Goal: Task Accomplishment & Management: Use online tool/utility

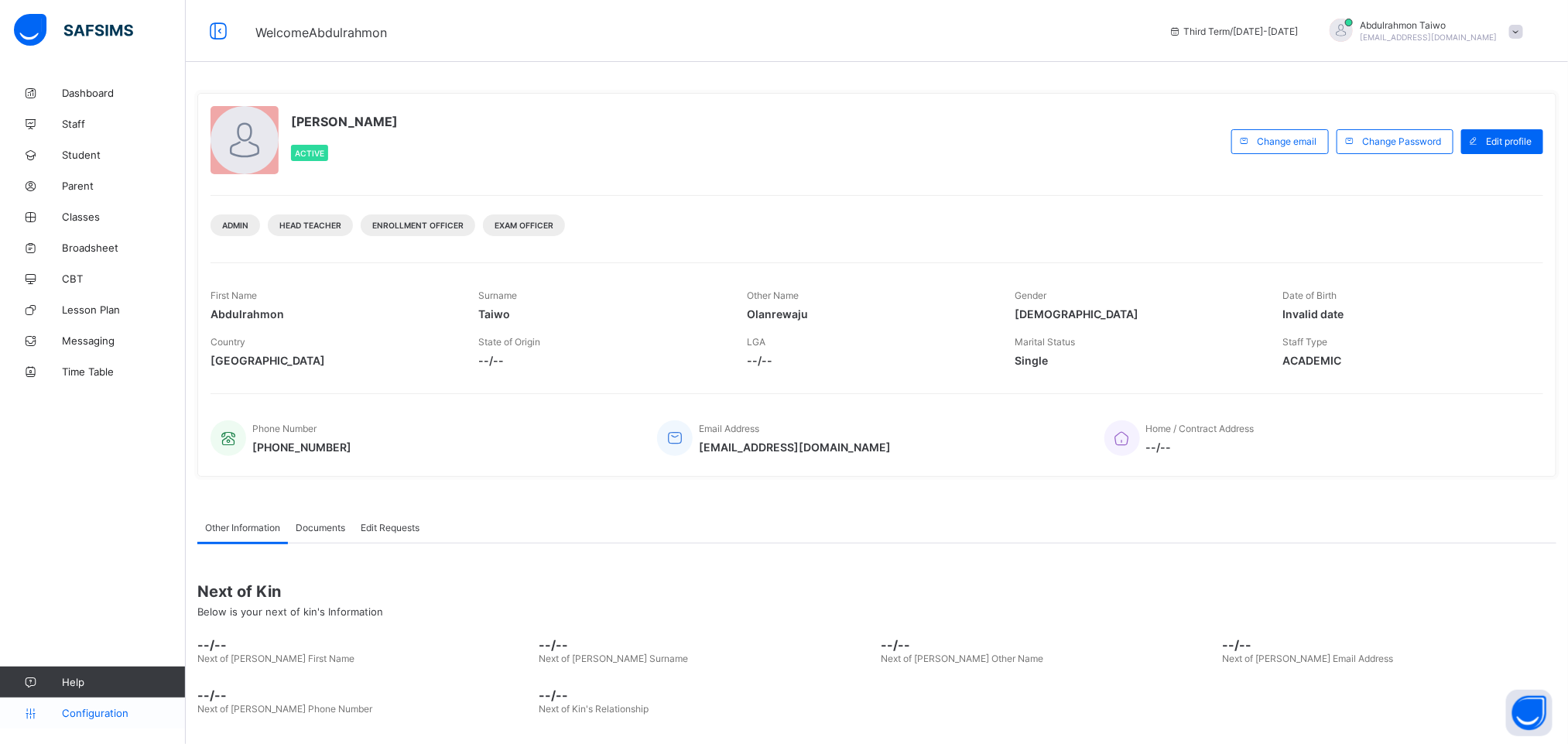
click at [100, 716] on span "Configuration" at bounding box center [124, 712] width 124 height 13
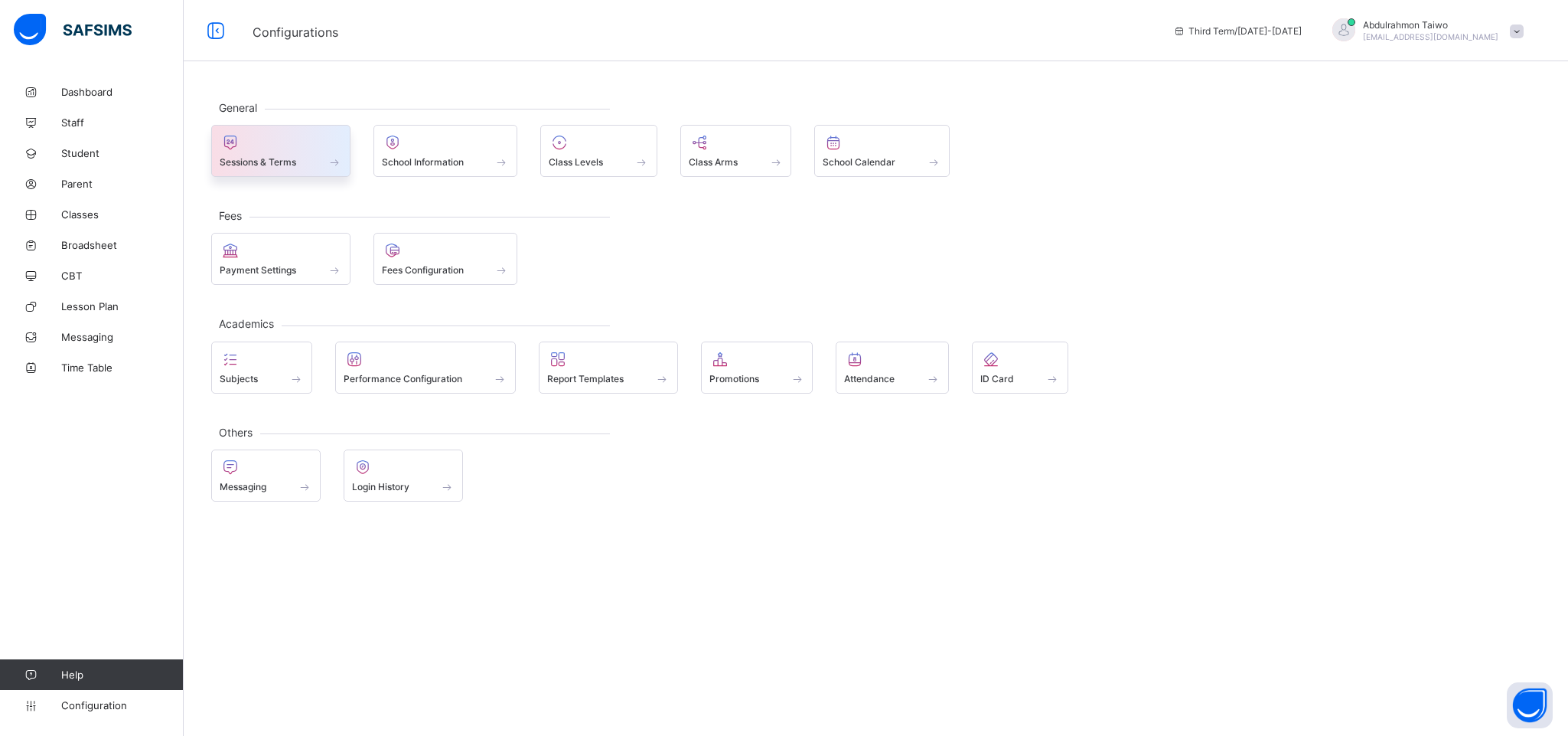
click at [280, 165] on span "Sessions & Terms" at bounding box center [258, 162] width 76 height 12
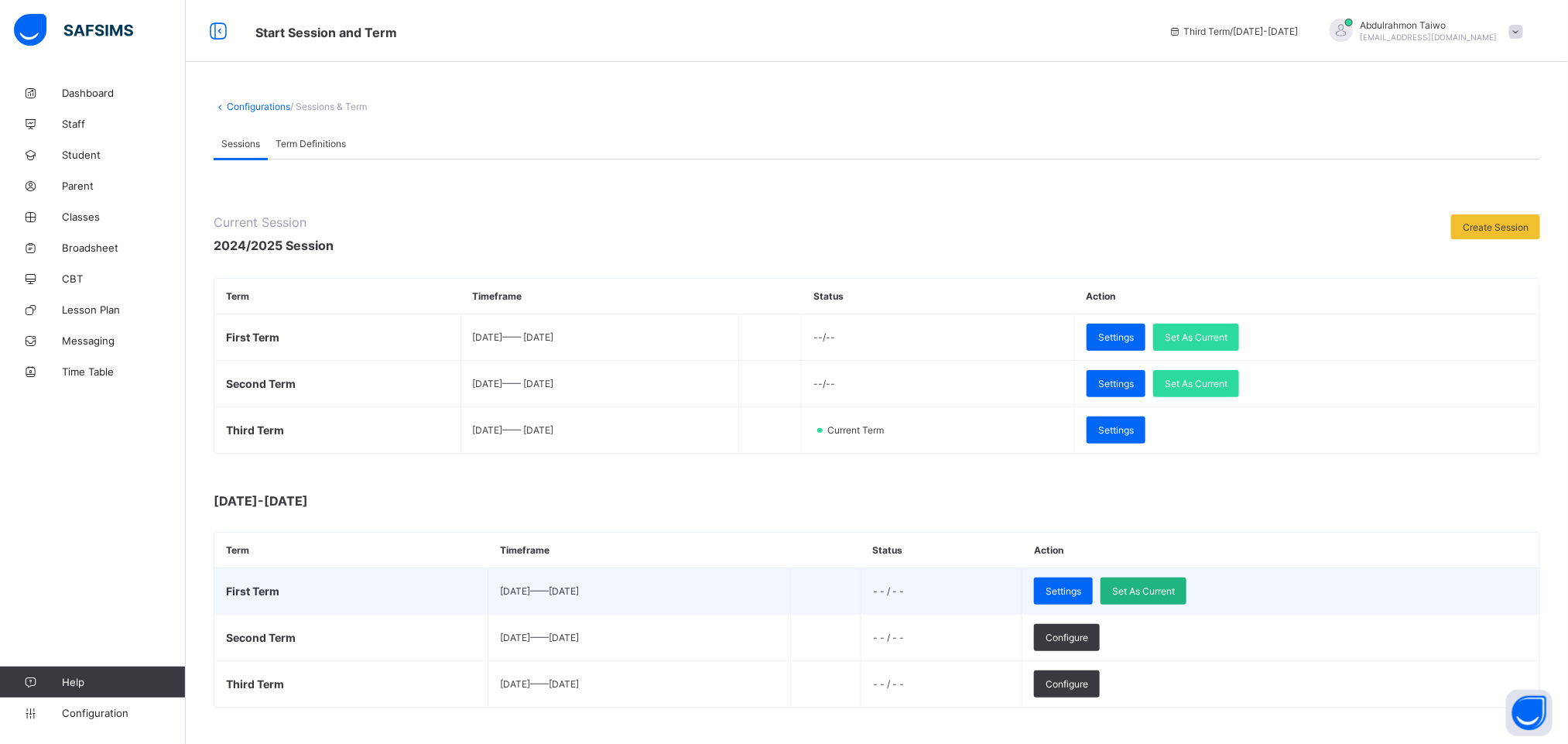
click at [1175, 592] on span "Set As Current" at bounding box center [1143, 591] width 62 height 12
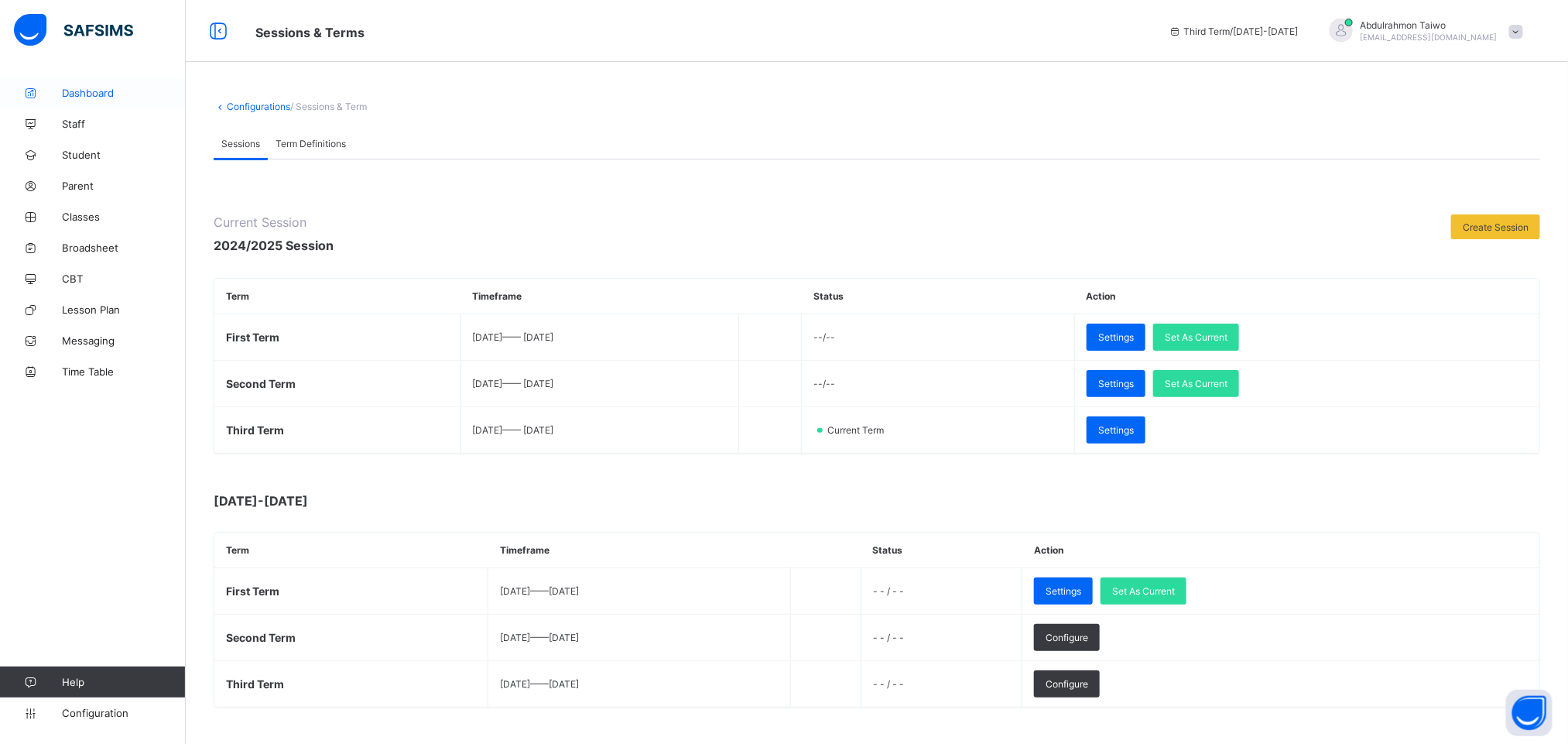
click at [82, 94] on span "Dashboard" at bounding box center [124, 93] width 124 height 13
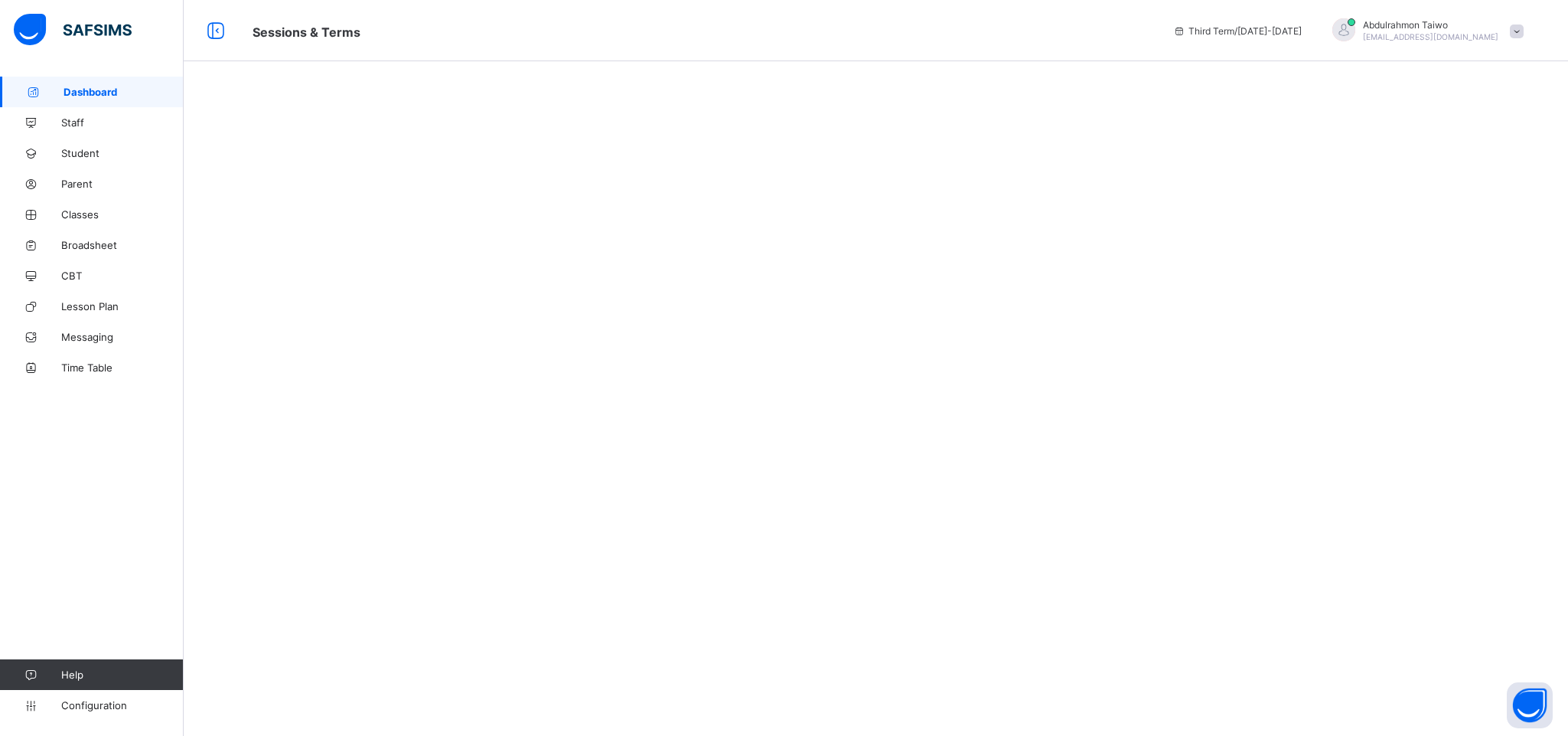
click at [86, 709] on span "Configuration" at bounding box center [122, 705] width 122 height 13
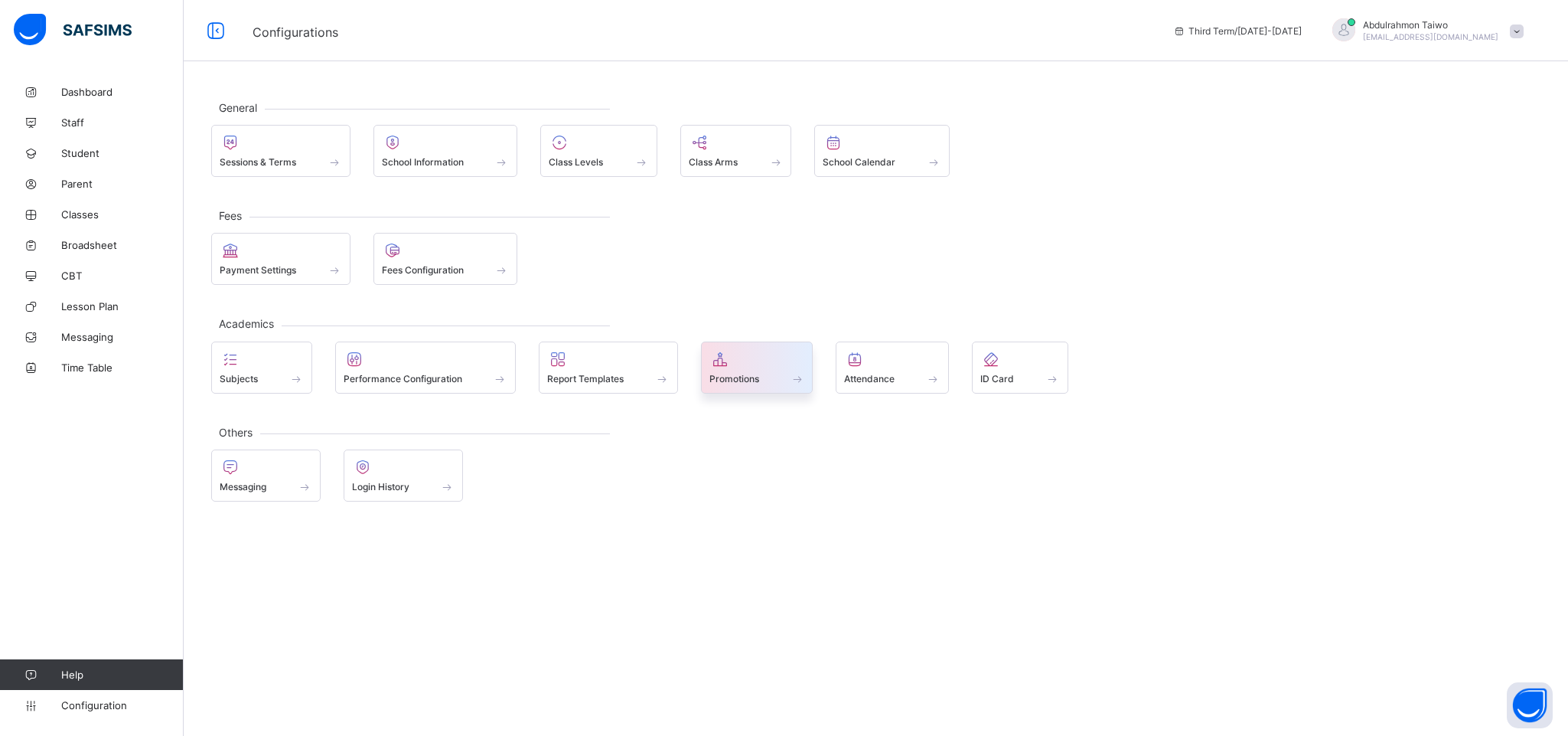
click at [751, 374] on span "Promotions" at bounding box center [734, 379] width 50 height 12
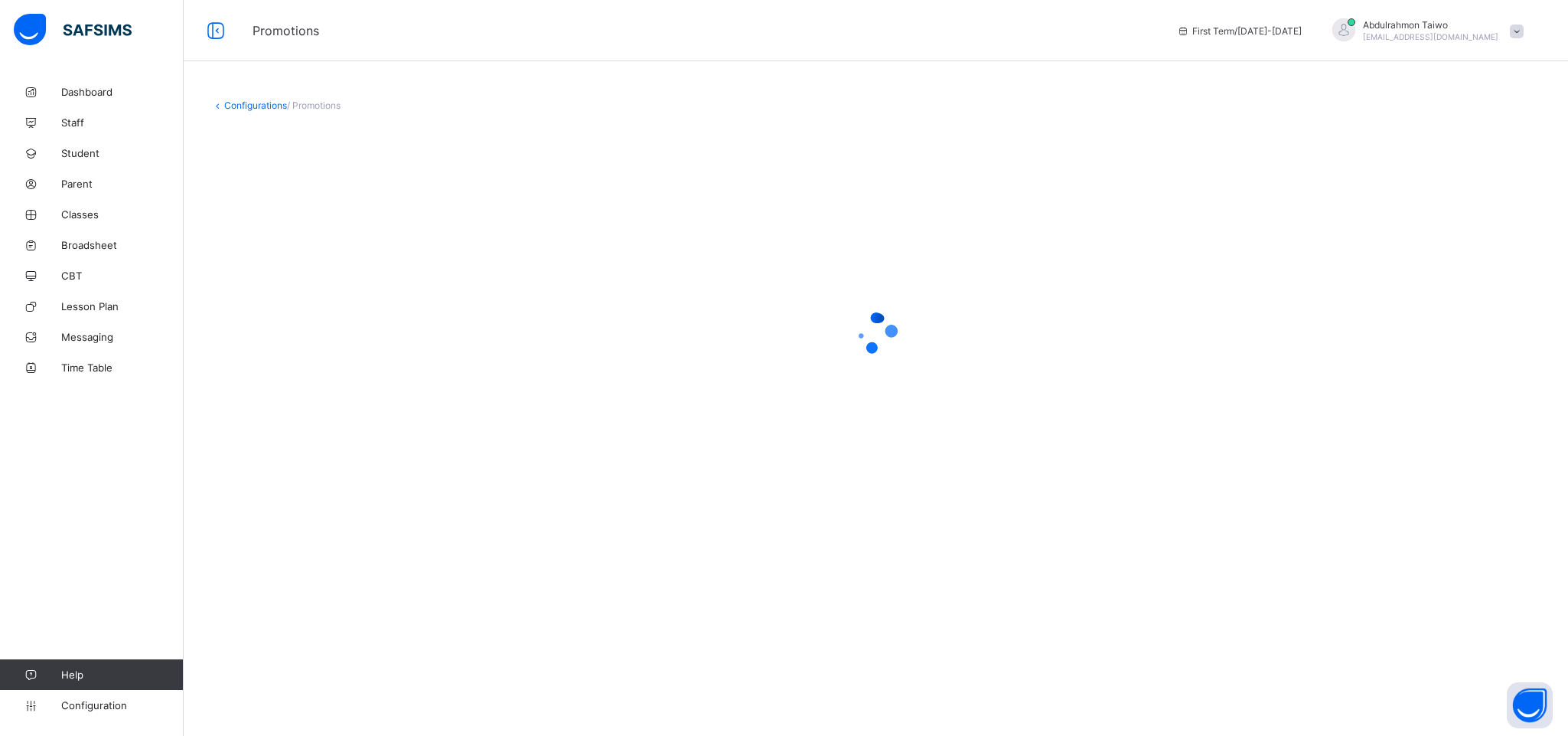
click at [255, 108] on link "Configurations" at bounding box center [256, 106] width 63 height 12
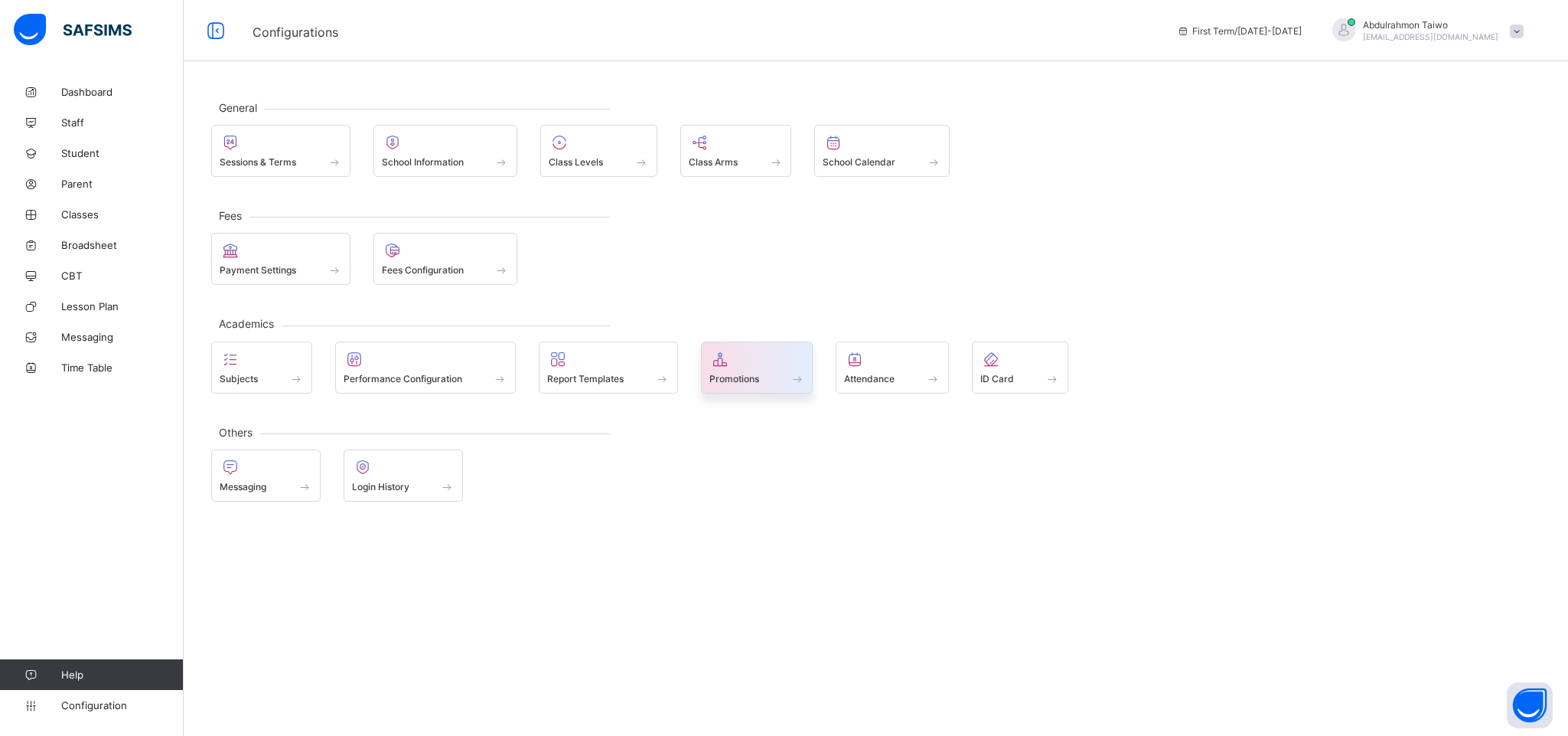
click at [758, 366] on div at bounding box center [757, 359] width 96 height 19
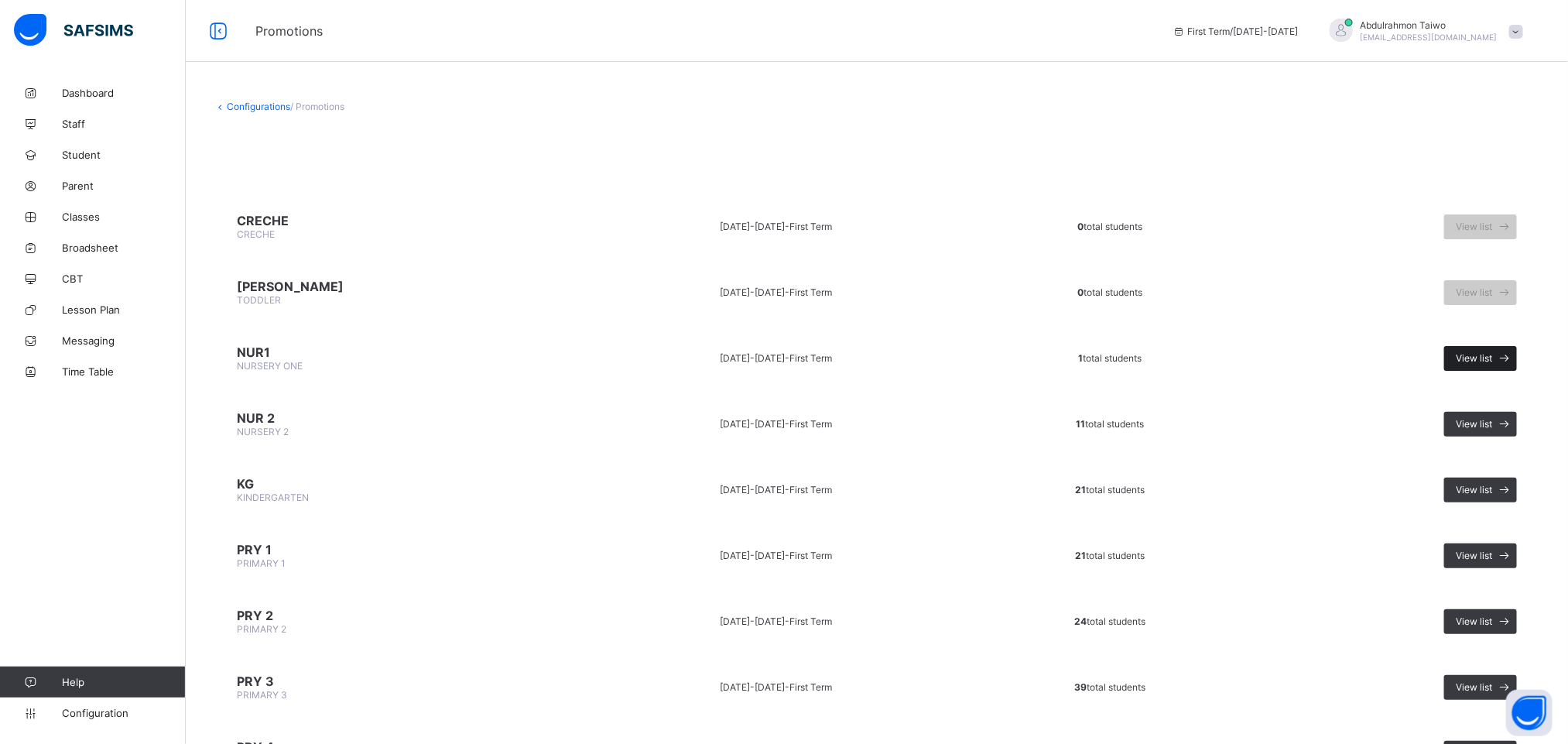
click at [1486, 352] on span "View list" at bounding box center [1474, 358] width 37 height 12
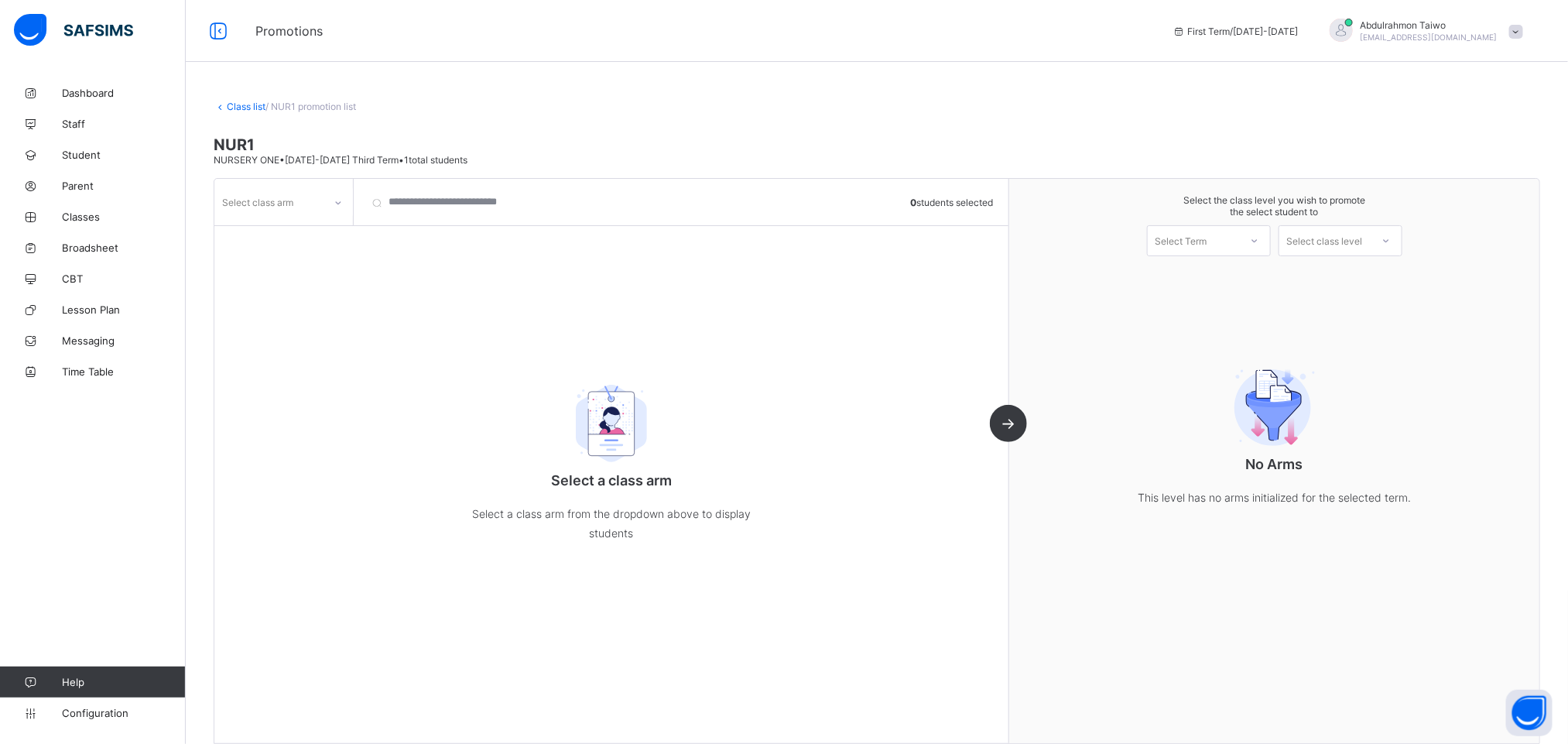
click at [274, 209] on div "Select class arm" at bounding box center [258, 203] width 71 height 30
click at [304, 239] on div "GRACE" at bounding box center [284, 235] width 137 height 24
click at [1239, 234] on div "Select Term" at bounding box center [1194, 241] width 91 height 22
click at [1228, 272] on div "First Term [DATE]-[DATE]" at bounding box center [1209, 281] width 123 height 36
click at [280, 209] on div "GRACE" at bounding box center [269, 203] width 109 height 22
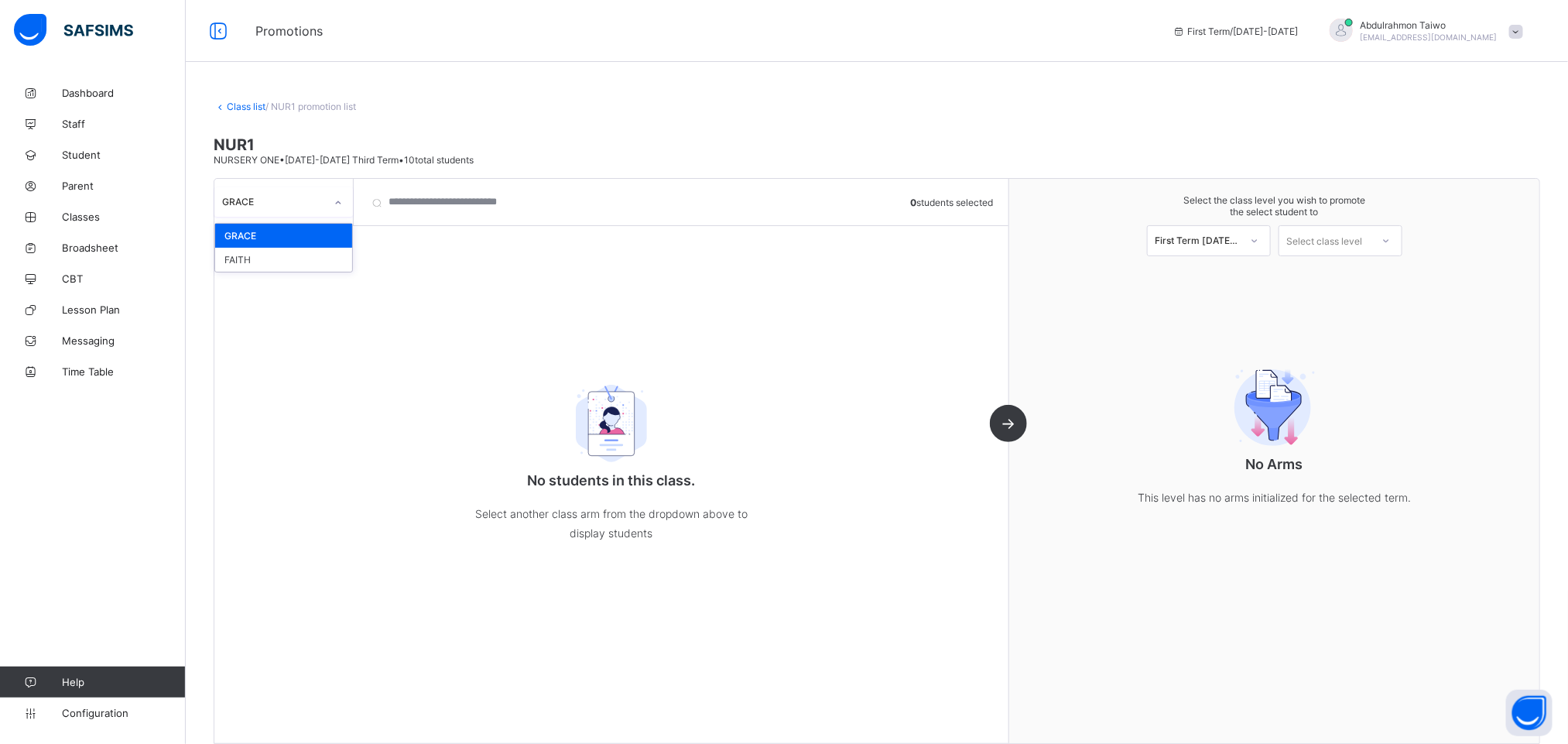
click at [280, 209] on div "GRACE" at bounding box center [269, 203] width 109 height 22
click at [239, 102] on link "Class list" at bounding box center [246, 107] width 39 height 12
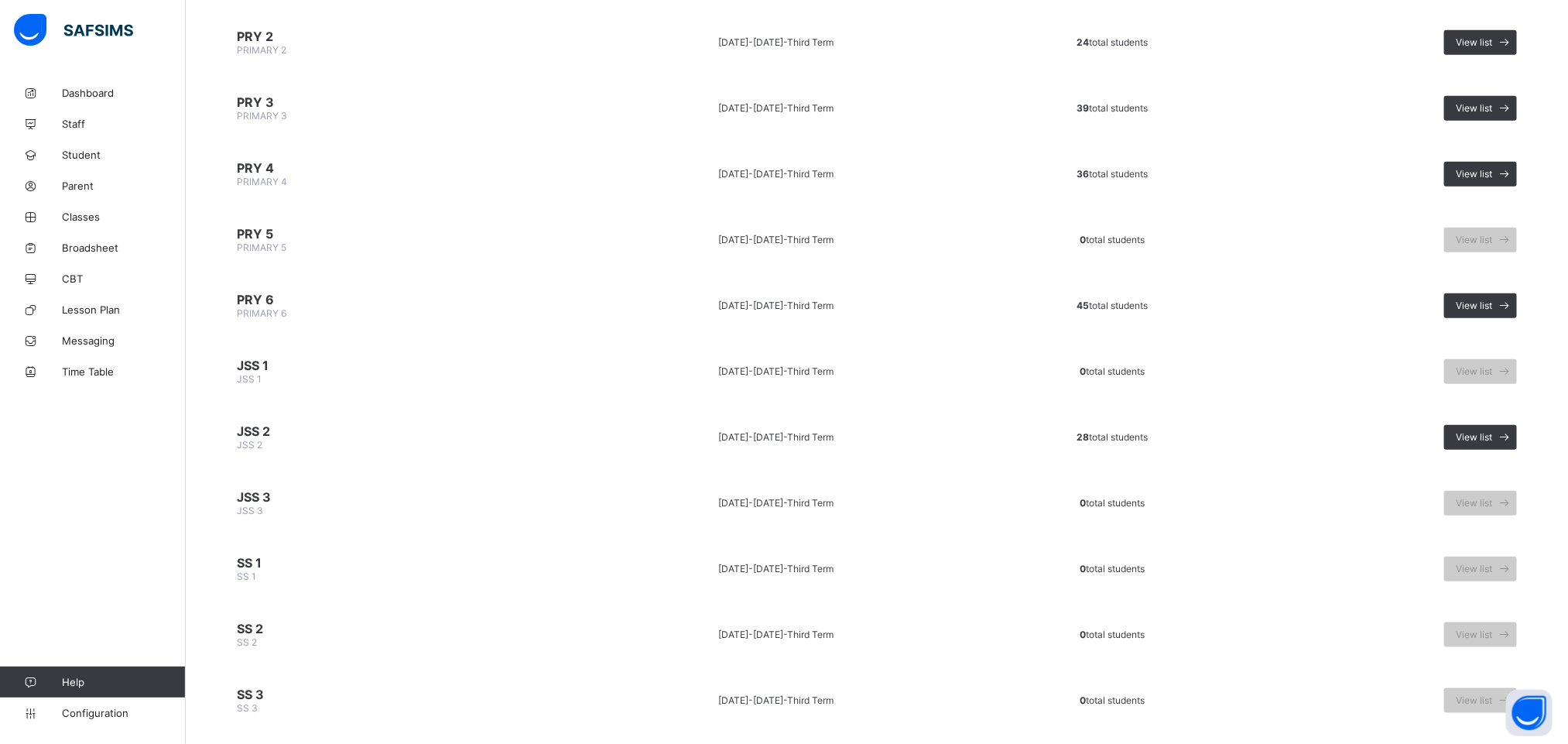
scroll to position [581, 0]
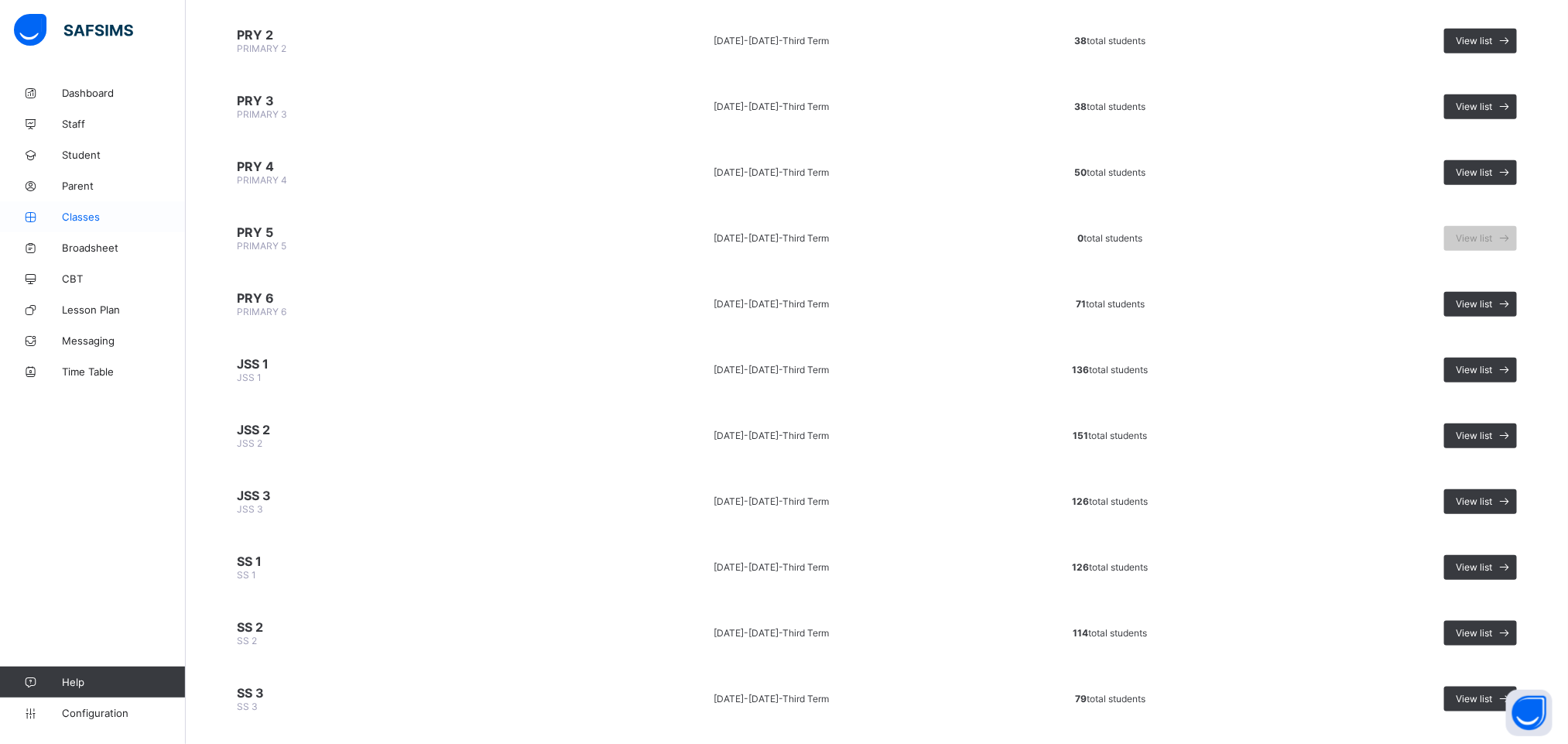
click at [68, 218] on span "Classes" at bounding box center [124, 216] width 124 height 13
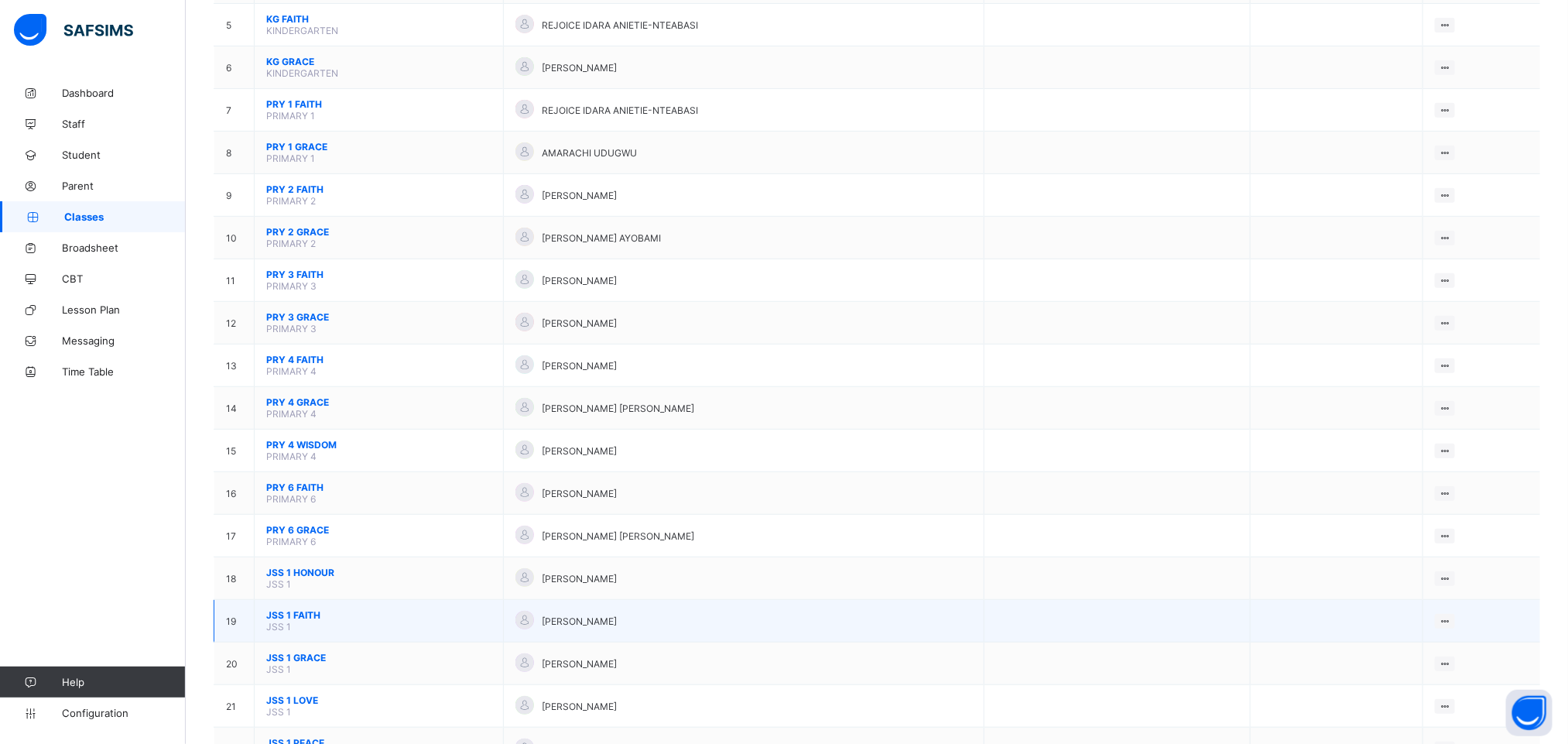
scroll to position [697, 0]
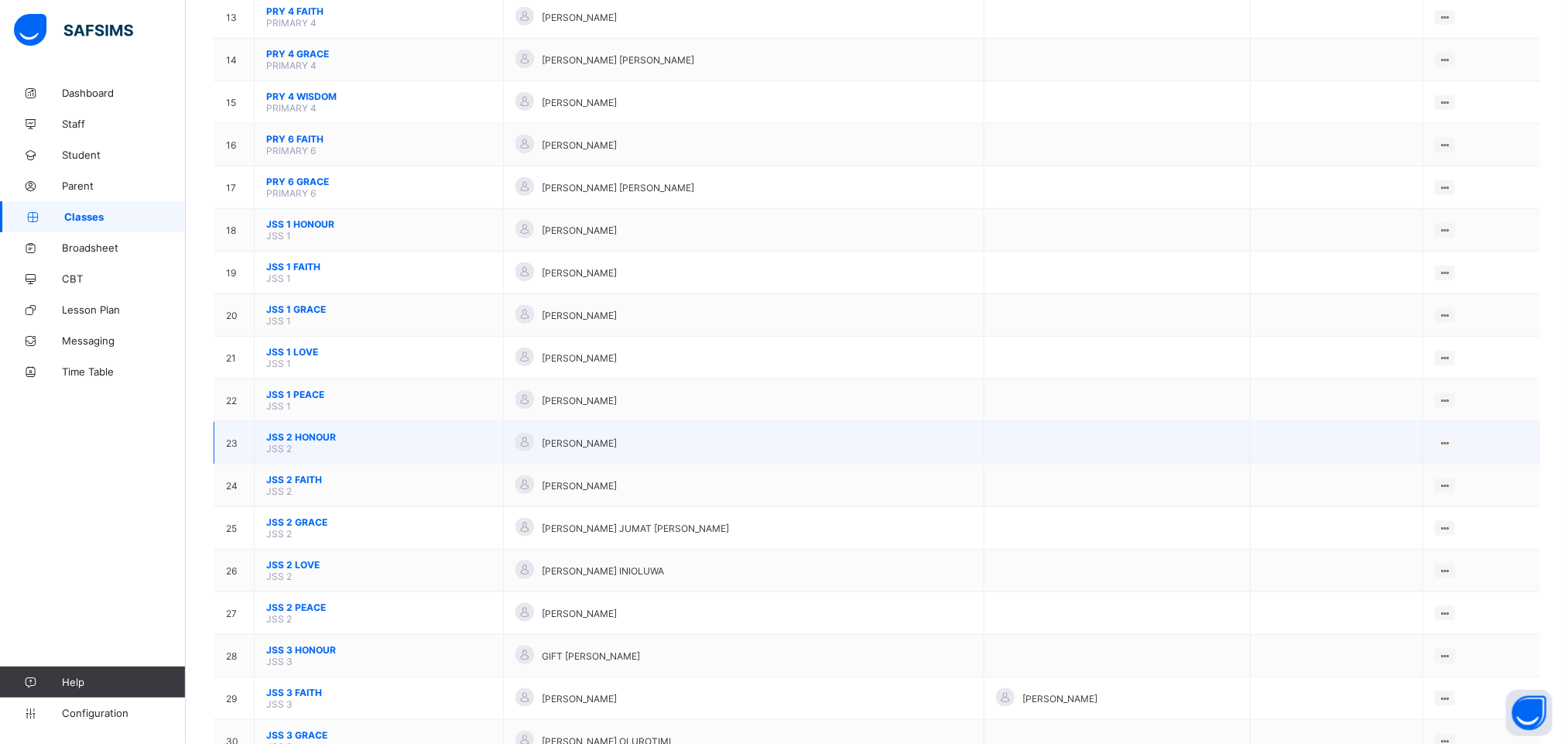
click at [318, 443] on span "JSS 2 HONOUR" at bounding box center [379, 437] width 225 height 12
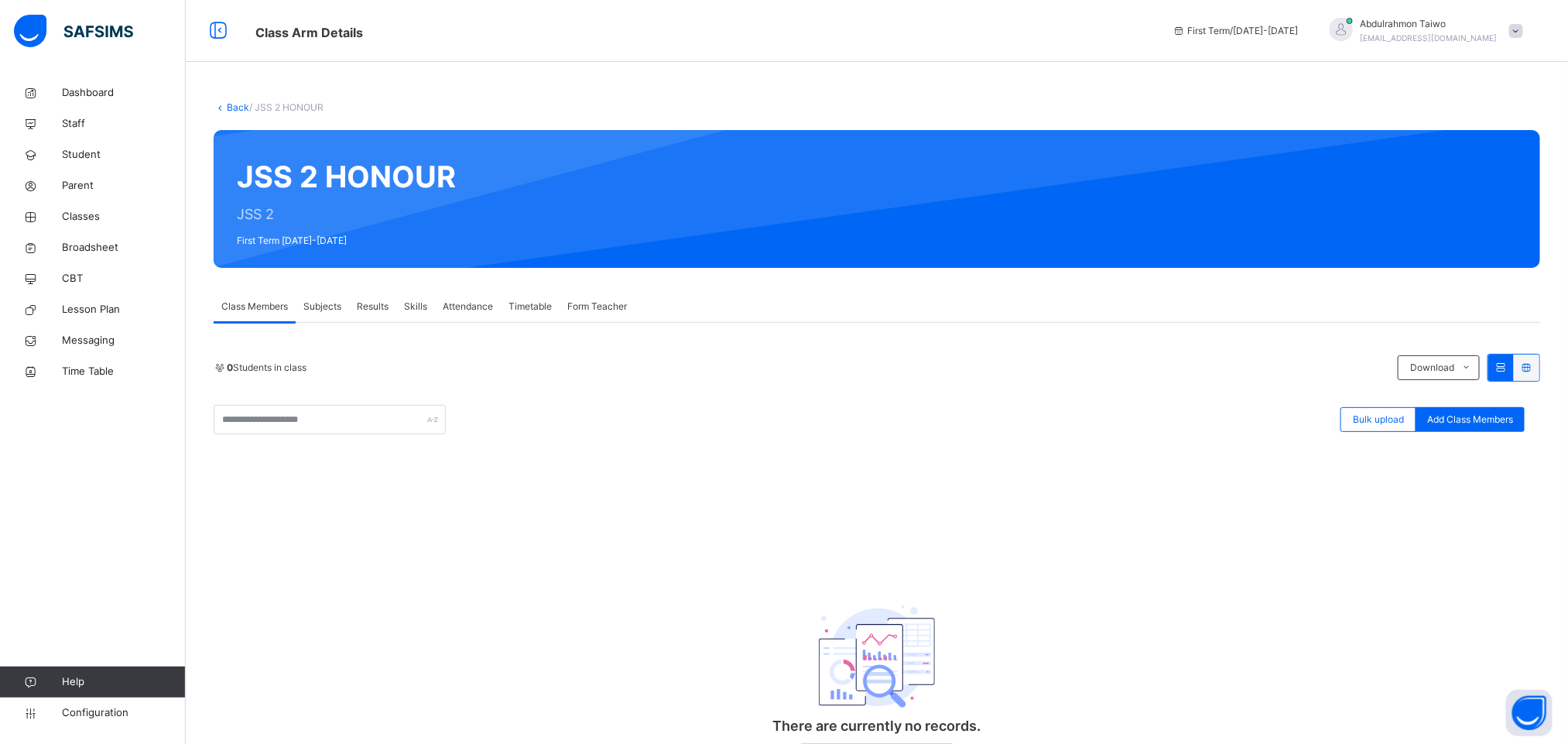
click at [249, 108] on span "/ JSS 2 HONOUR" at bounding box center [286, 108] width 74 height 12
click at [237, 106] on link "Back" at bounding box center [238, 108] width 23 height 12
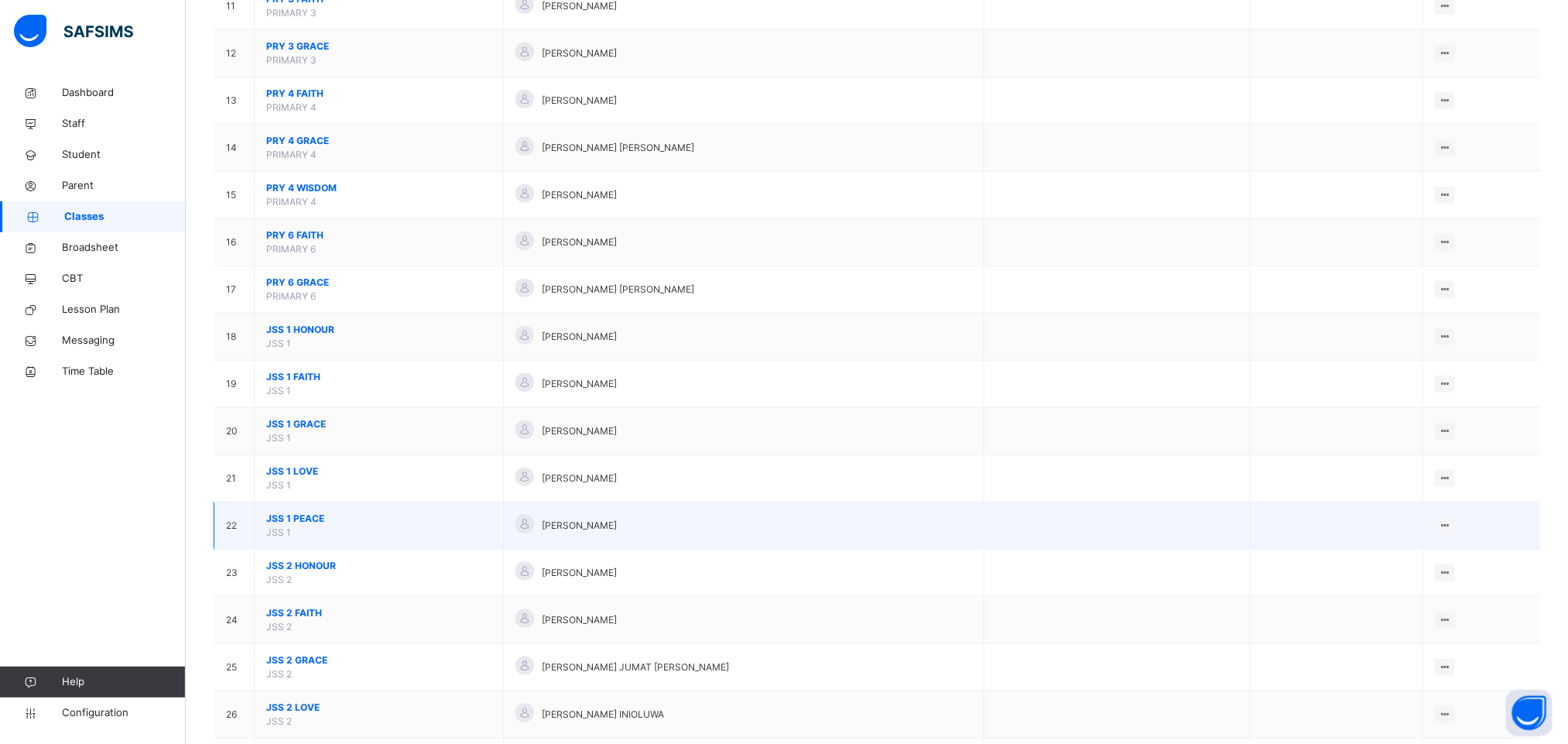
scroll to position [813, 0]
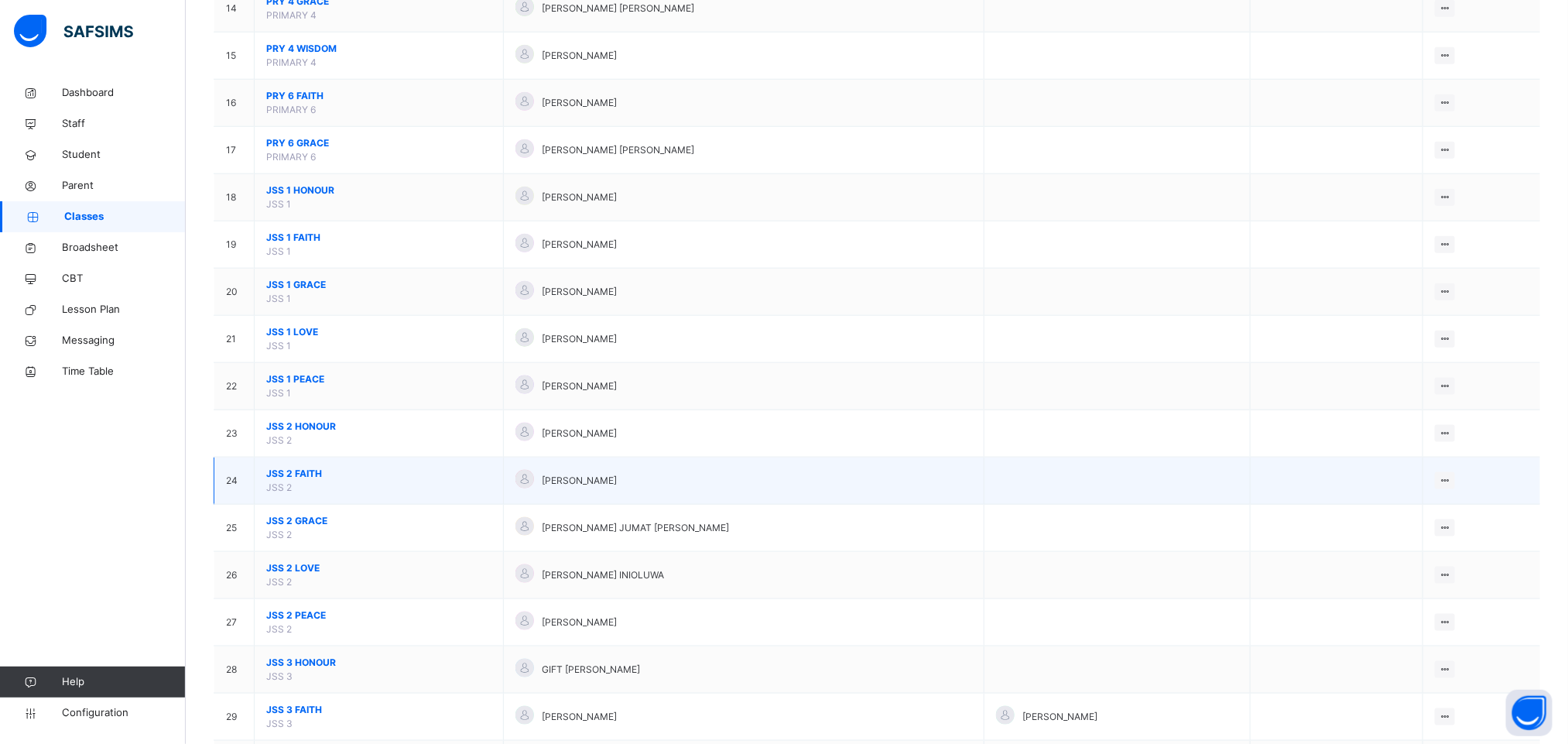
click at [294, 478] on span "JSS 2 FAITH" at bounding box center [379, 473] width 225 height 14
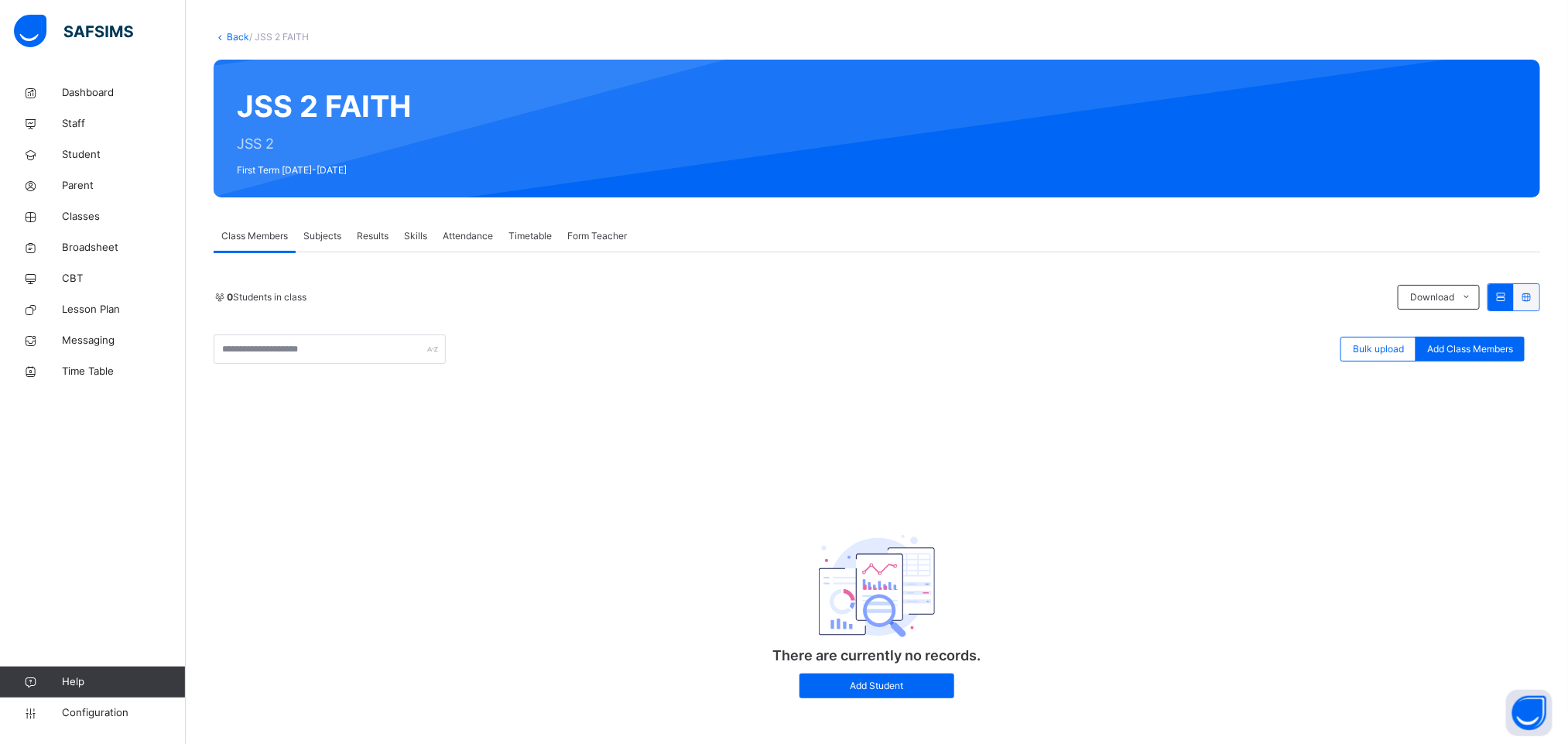
scroll to position [81, 0]
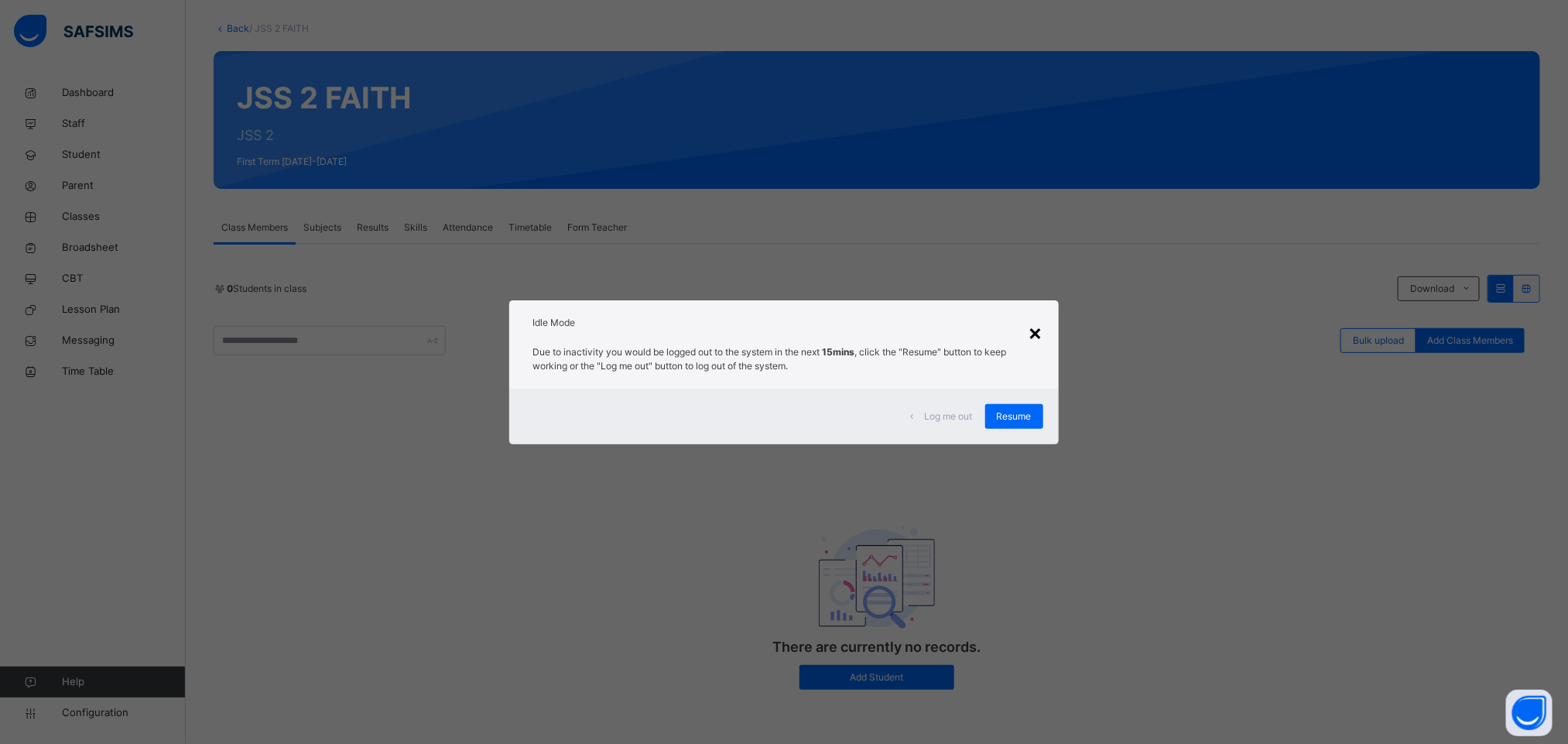
click at [1035, 334] on div "×" at bounding box center [1035, 332] width 15 height 33
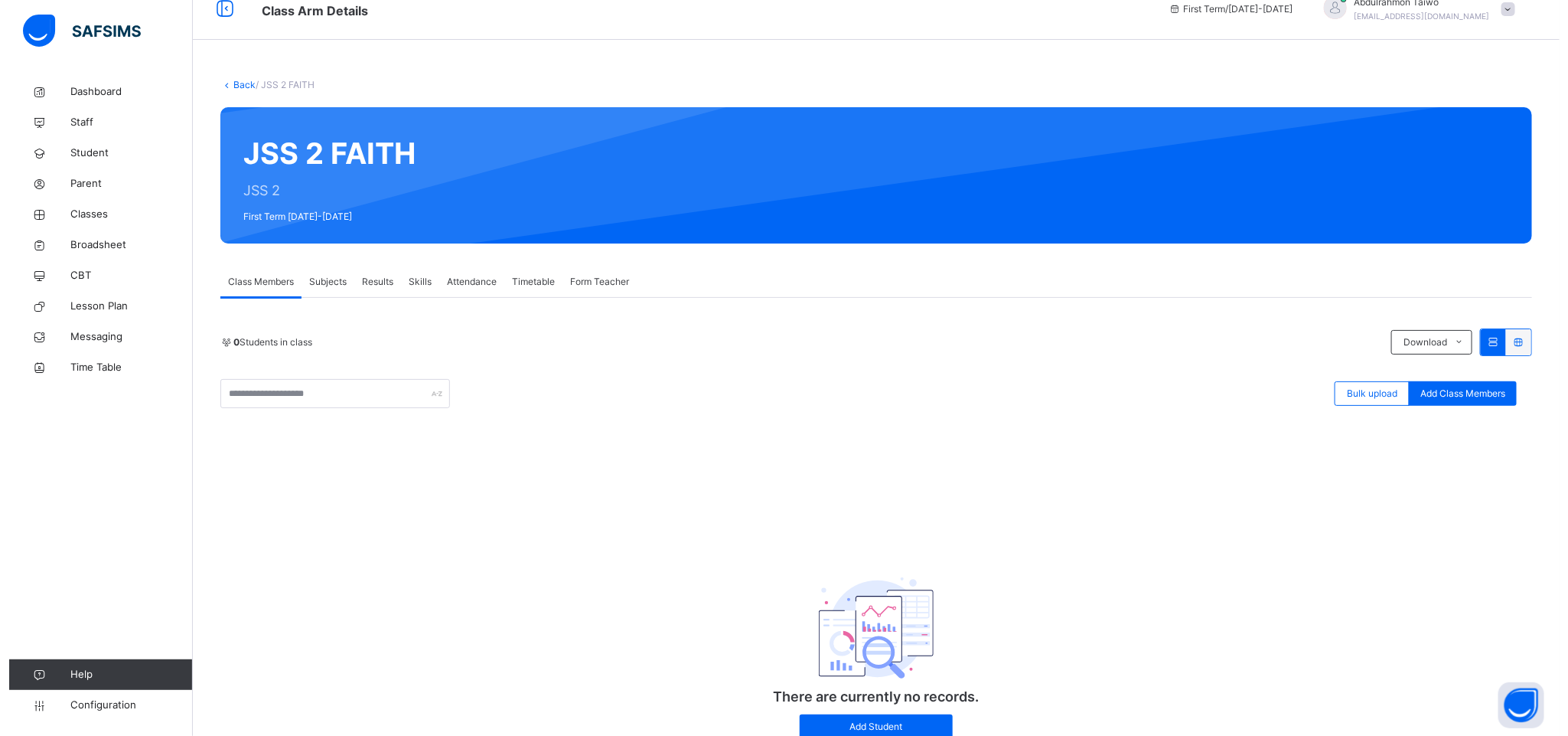
scroll to position [0, 0]
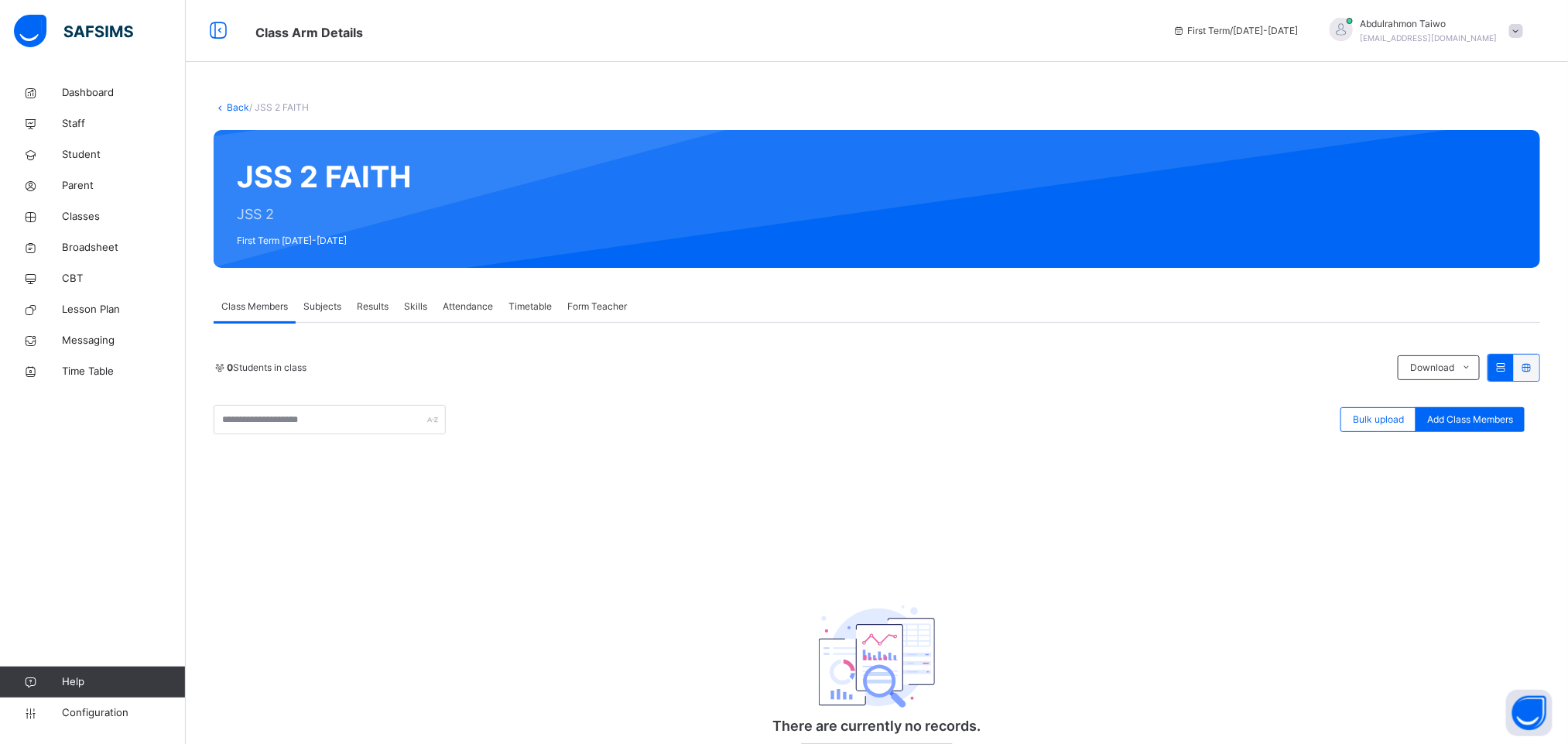
click at [1524, 31] on span at bounding box center [1517, 31] width 14 height 14
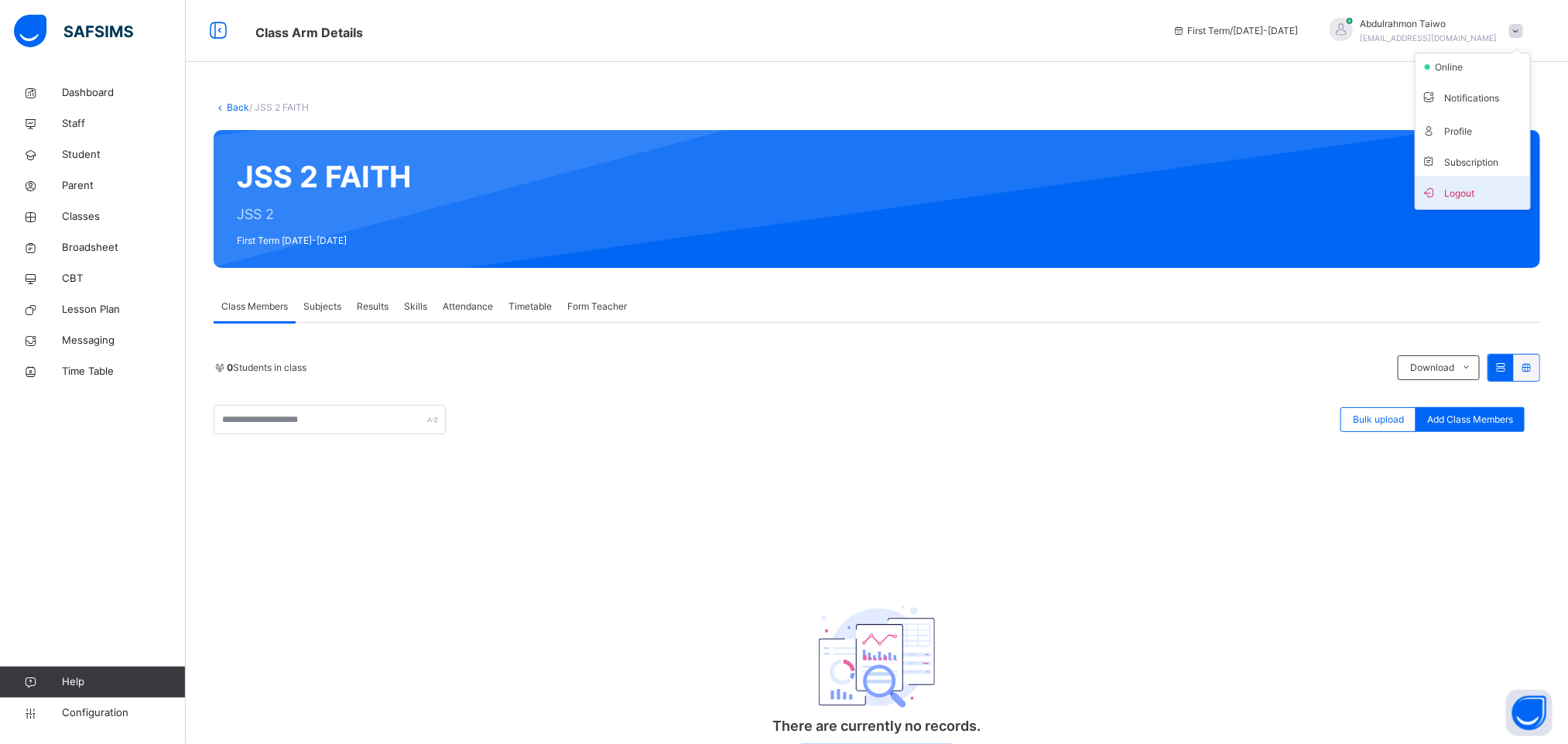
click at [1479, 195] on span "Logout" at bounding box center [1472, 192] width 102 height 21
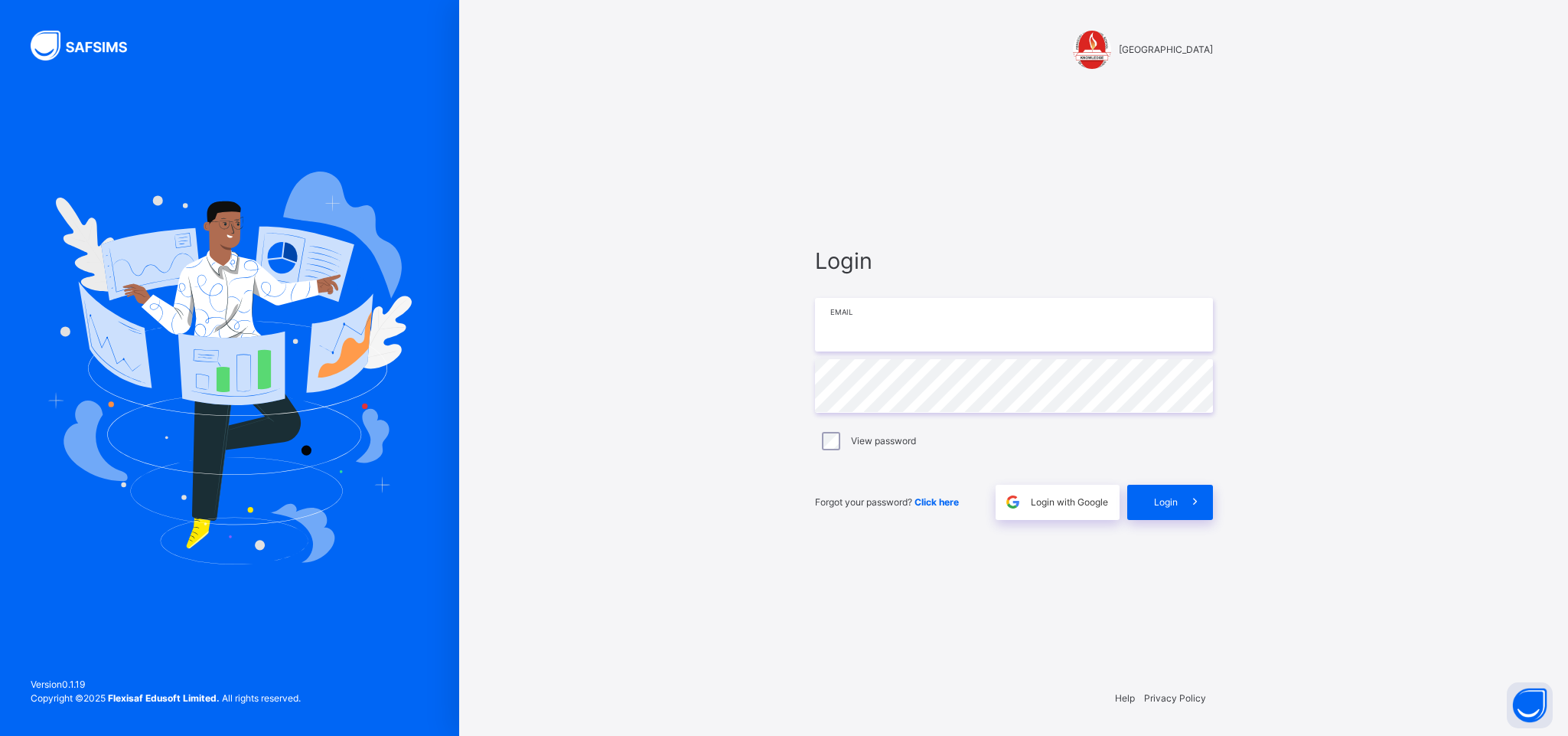
click at [879, 325] on input "email" at bounding box center [1013, 325] width 398 height 54
type input "**********"
click at [1173, 510] on div "Login" at bounding box center [1170, 502] width 86 height 35
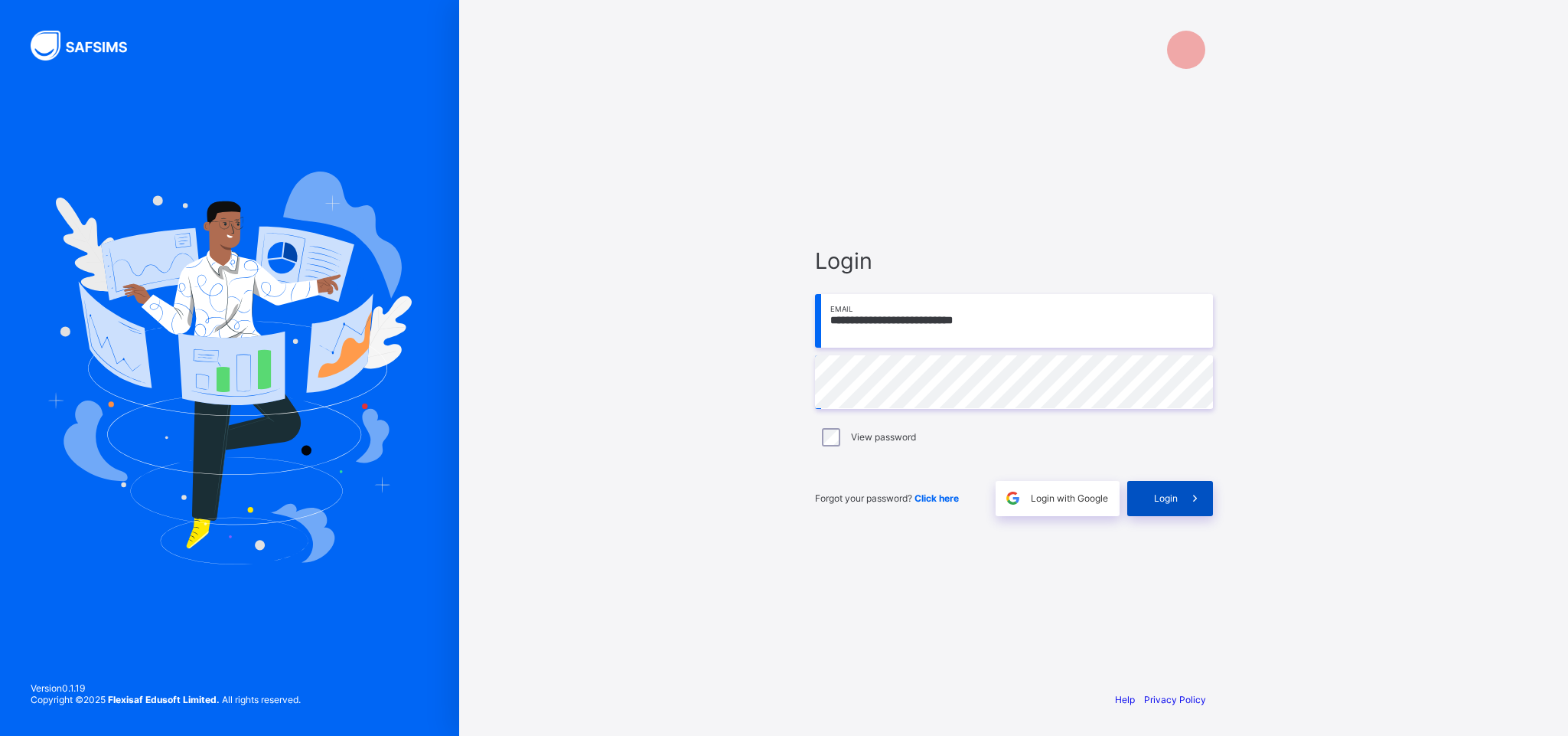
click at [1154, 501] on span "Login" at bounding box center [1165, 498] width 23 height 12
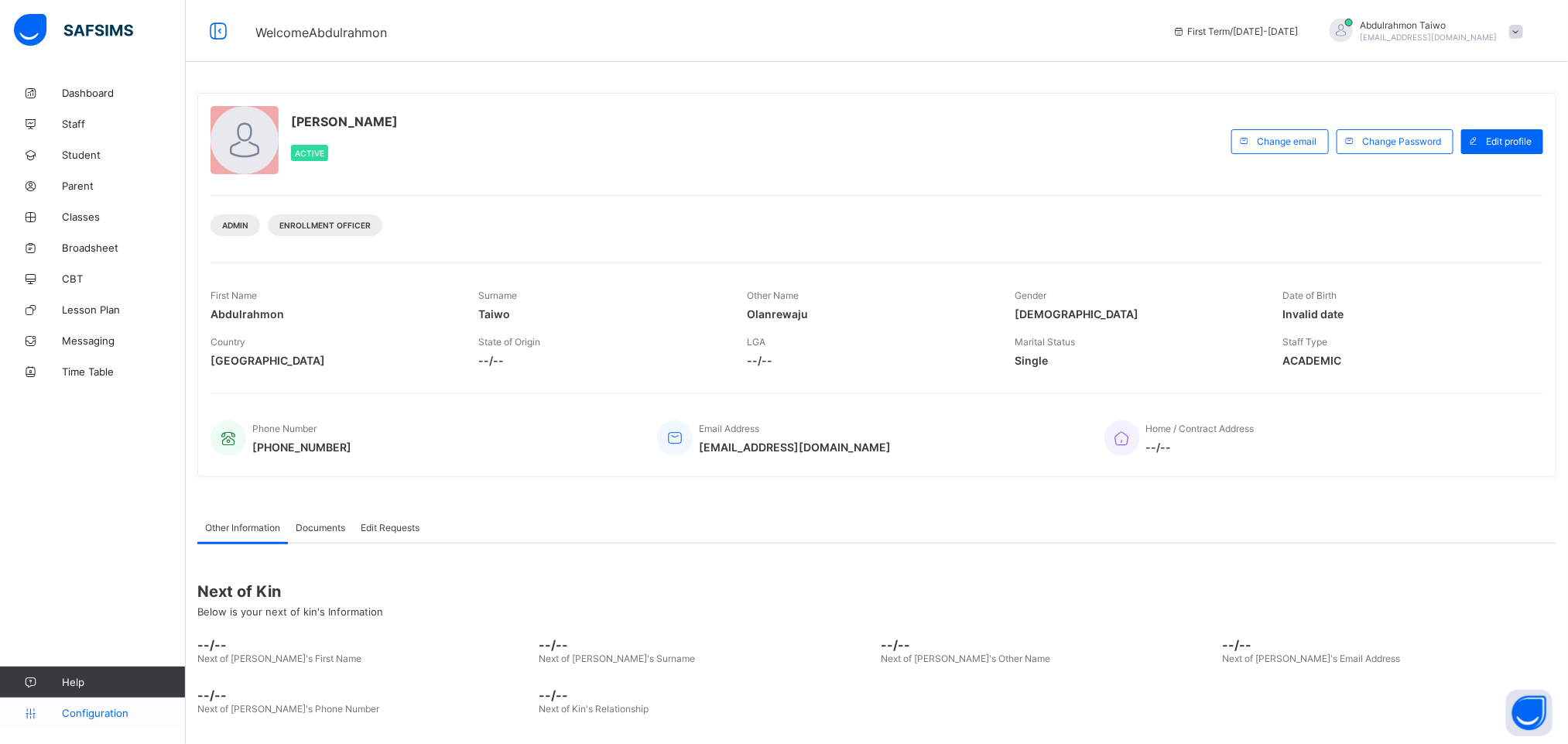
click at [121, 708] on span "Configuration" at bounding box center [124, 712] width 124 height 13
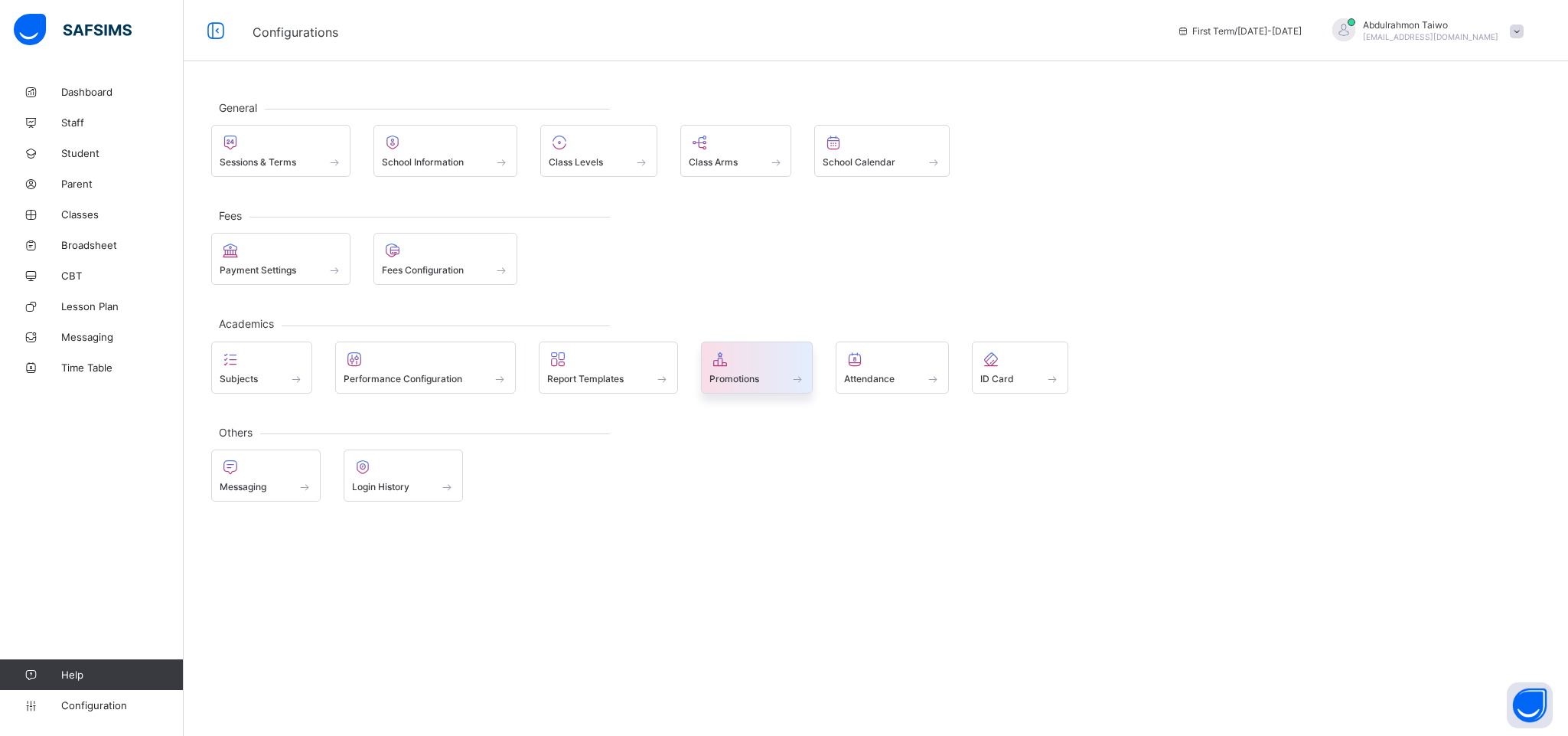
click at [776, 366] on div at bounding box center [757, 359] width 96 height 19
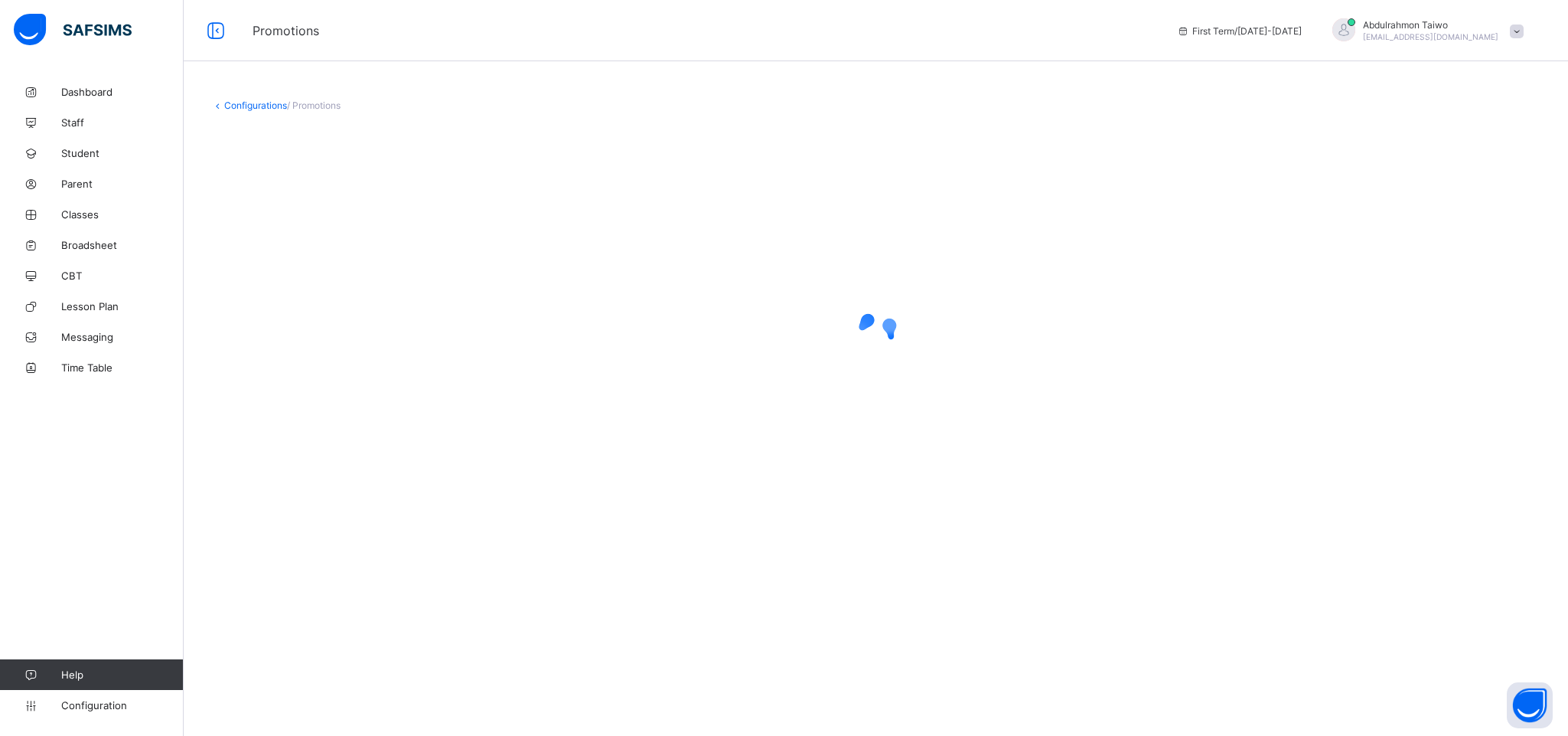
click at [263, 97] on div "Configurations / Promotions" at bounding box center [875, 300] width 1384 height 448
click at [264, 108] on link "Configurations" at bounding box center [256, 106] width 63 height 12
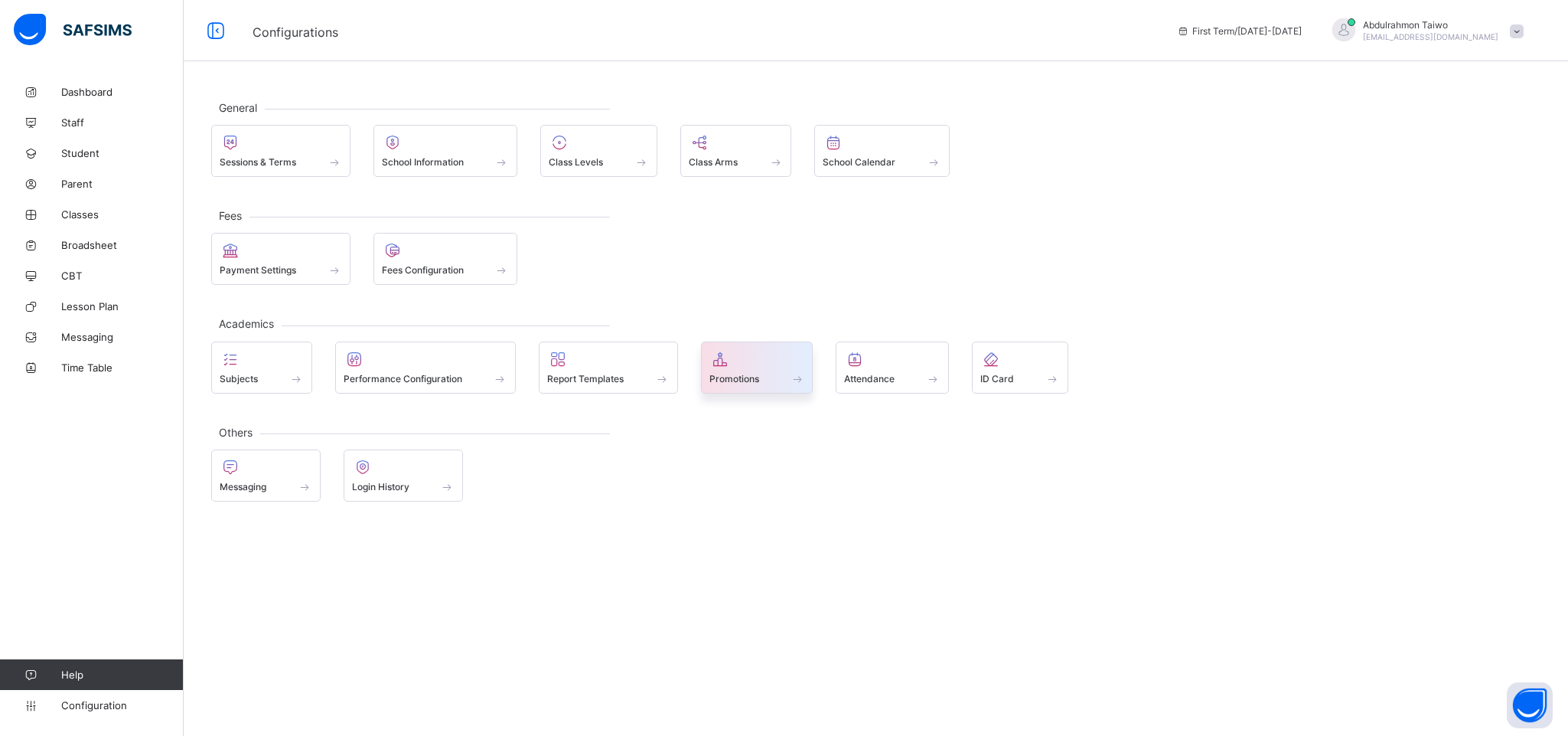
click at [734, 373] on span "Promotions" at bounding box center [734, 379] width 50 height 12
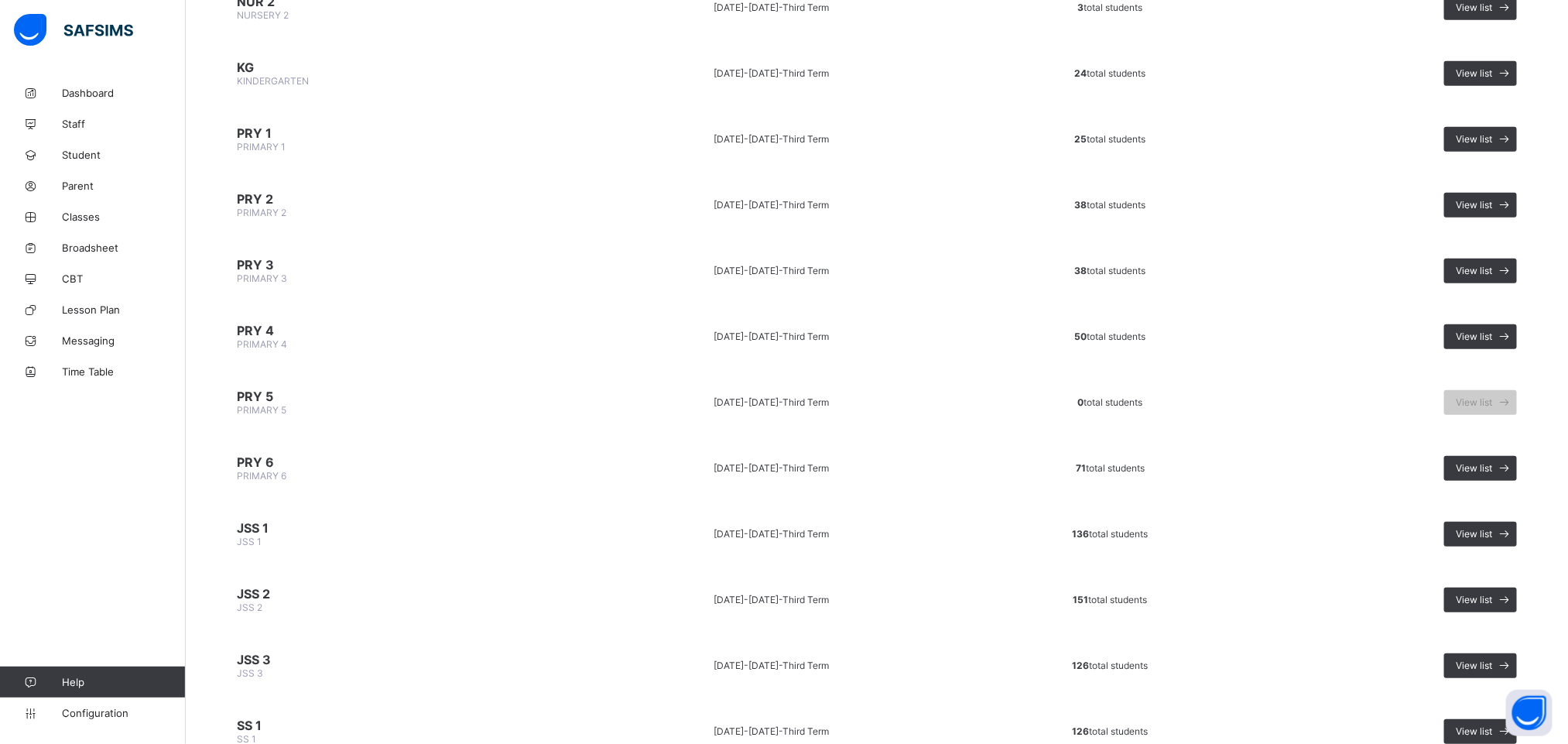
scroll to position [662, 0]
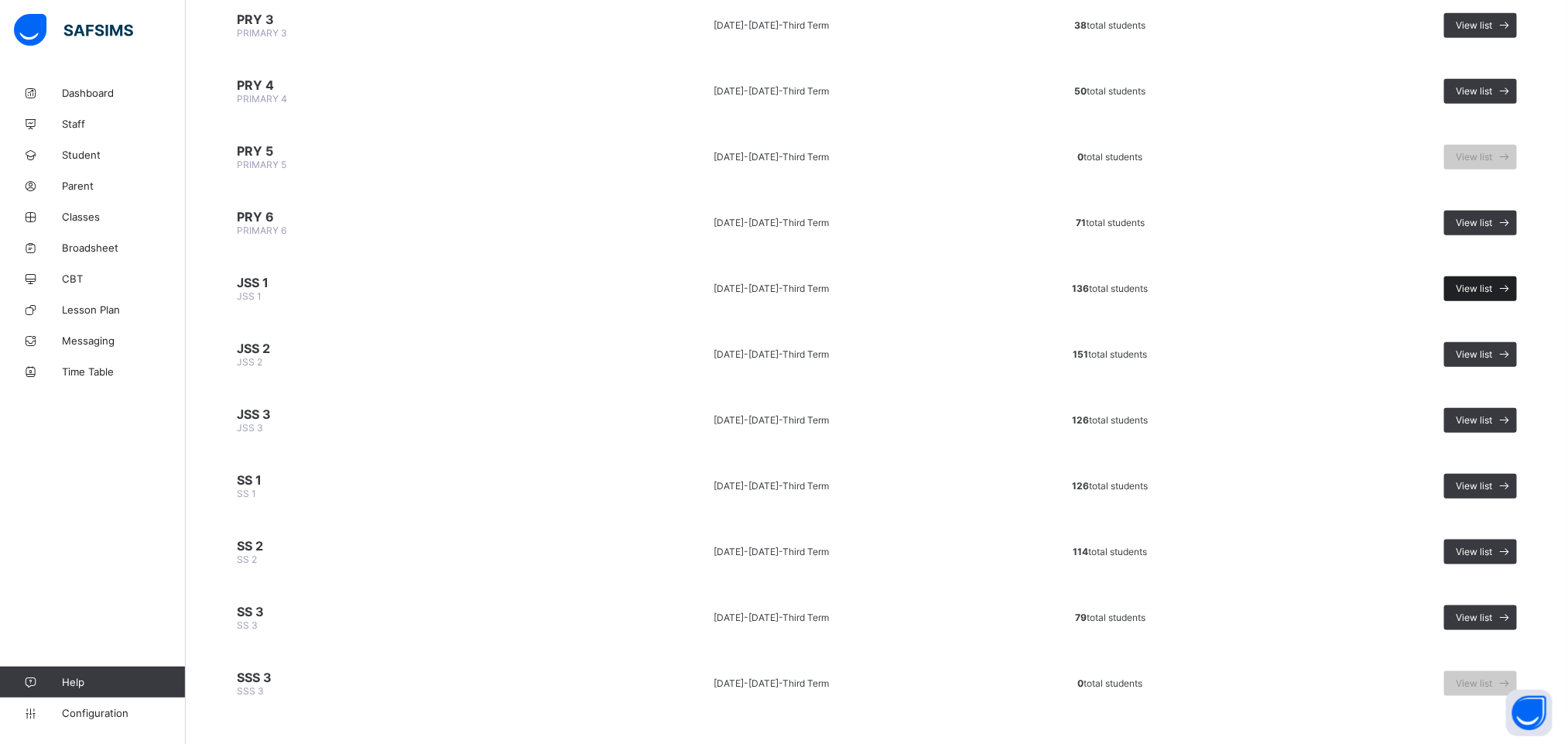
click at [1492, 283] on span "View list" at bounding box center [1474, 289] width 37 height 12
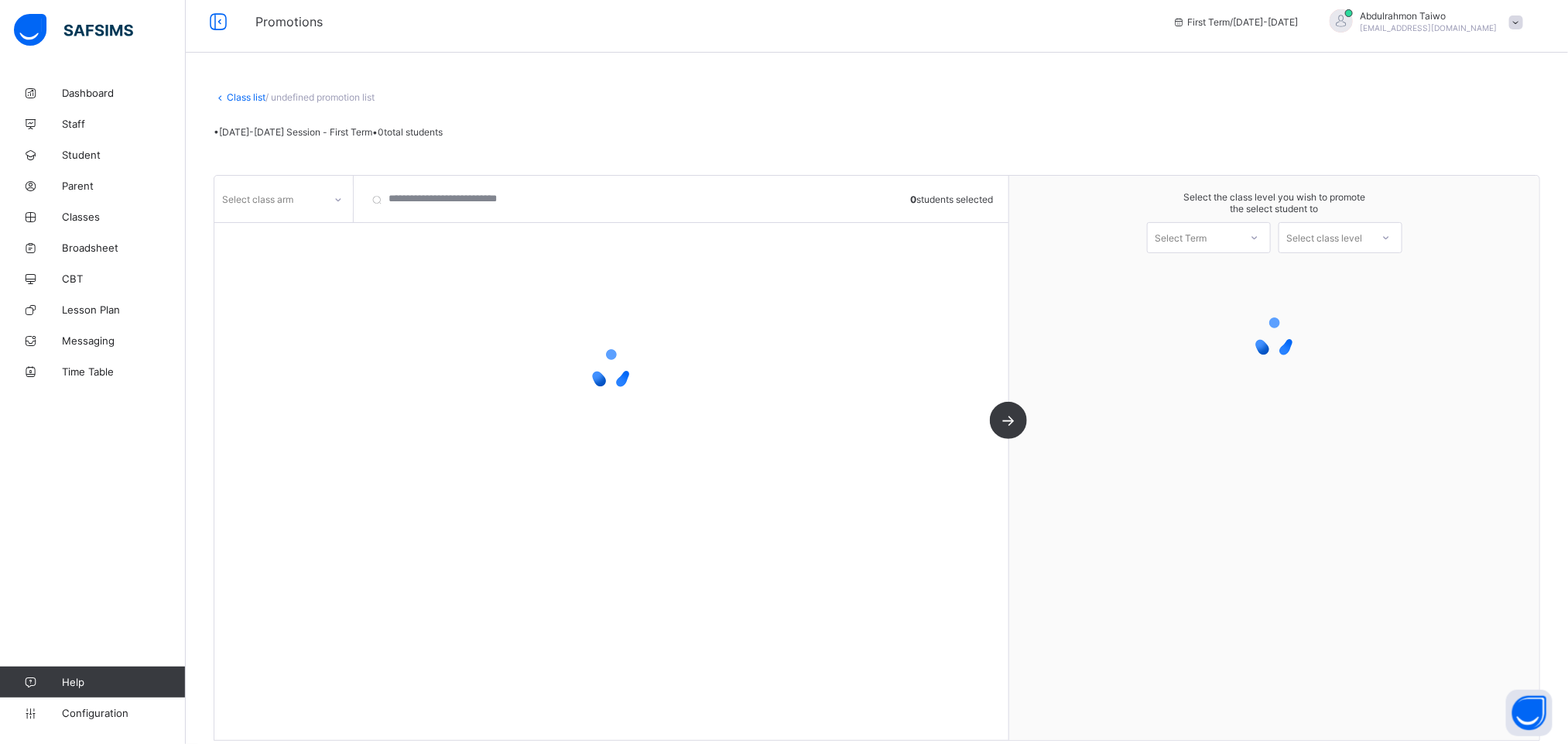
scroll to position [9, 0]
click at [288, 202] on div "Select class arm" at bounding box center [258, 199] width 71 height 30
click at [309, 199] on div "Select class arm" at bounding box center [269, 199] width 109 height 22
click at [316, 203] on div "Select class arm" at bounding box center [269, 199] width 109 height 22
click at [284, 238] on div "No options" at bounding box center [284, 232] width 137 height 24
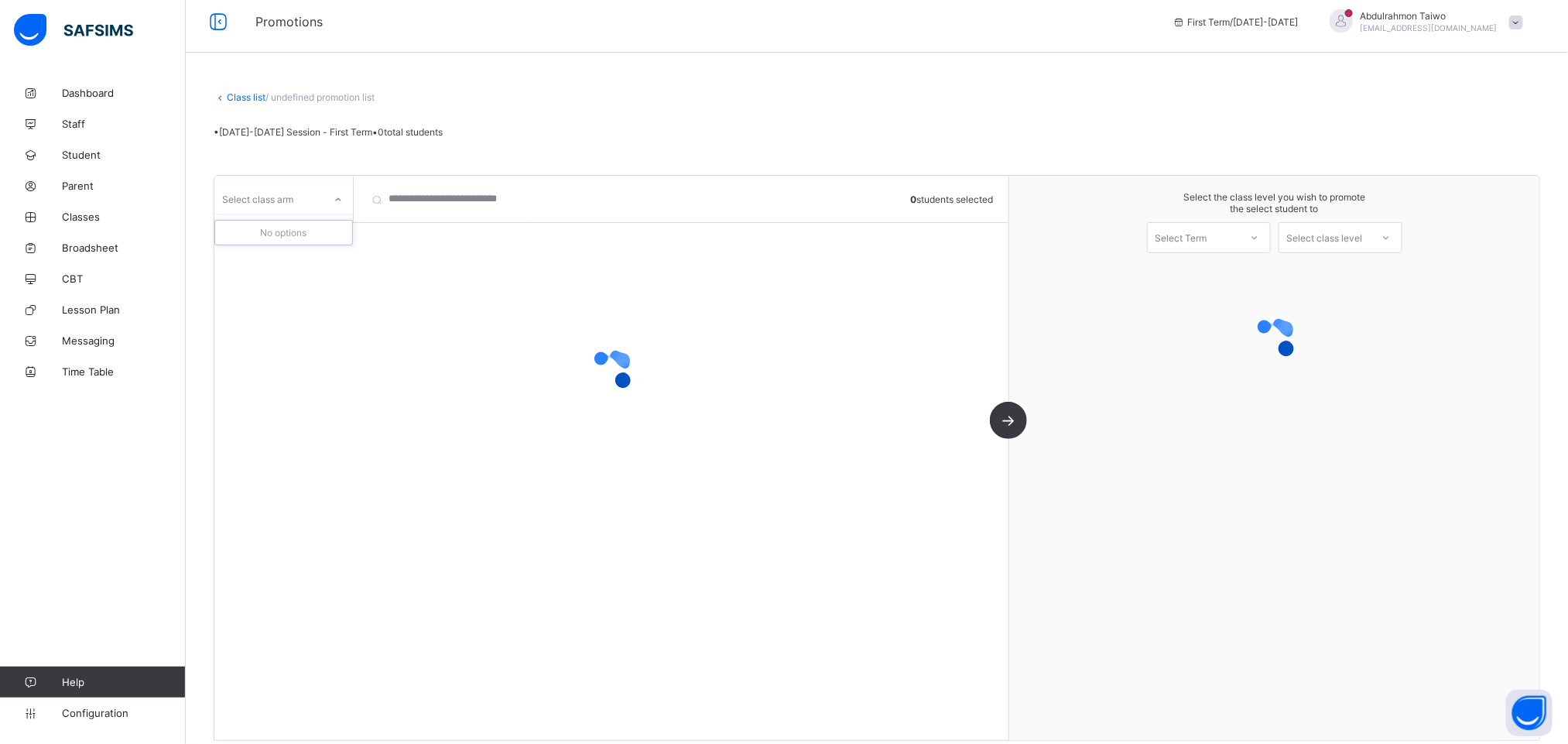
click at [299, 237] on div "No options" at bounding box center [284, 232] width 137 height 24
click at [267, 230] on div "No options" at bounding box center [284, 232] width 137 height 24
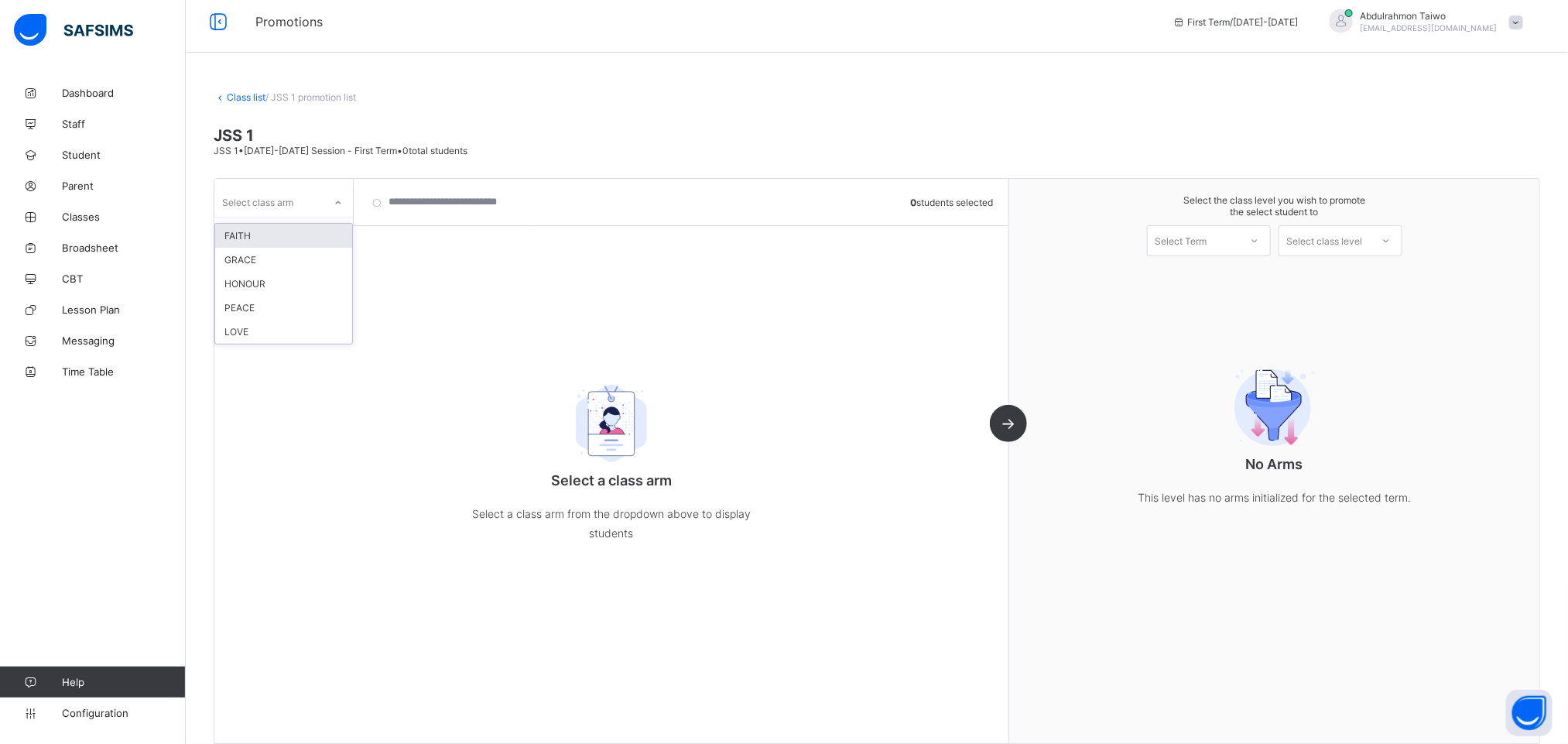
click at [252, 234] on div "FAITH" at bounding box center [284, 235] width 137 height 24
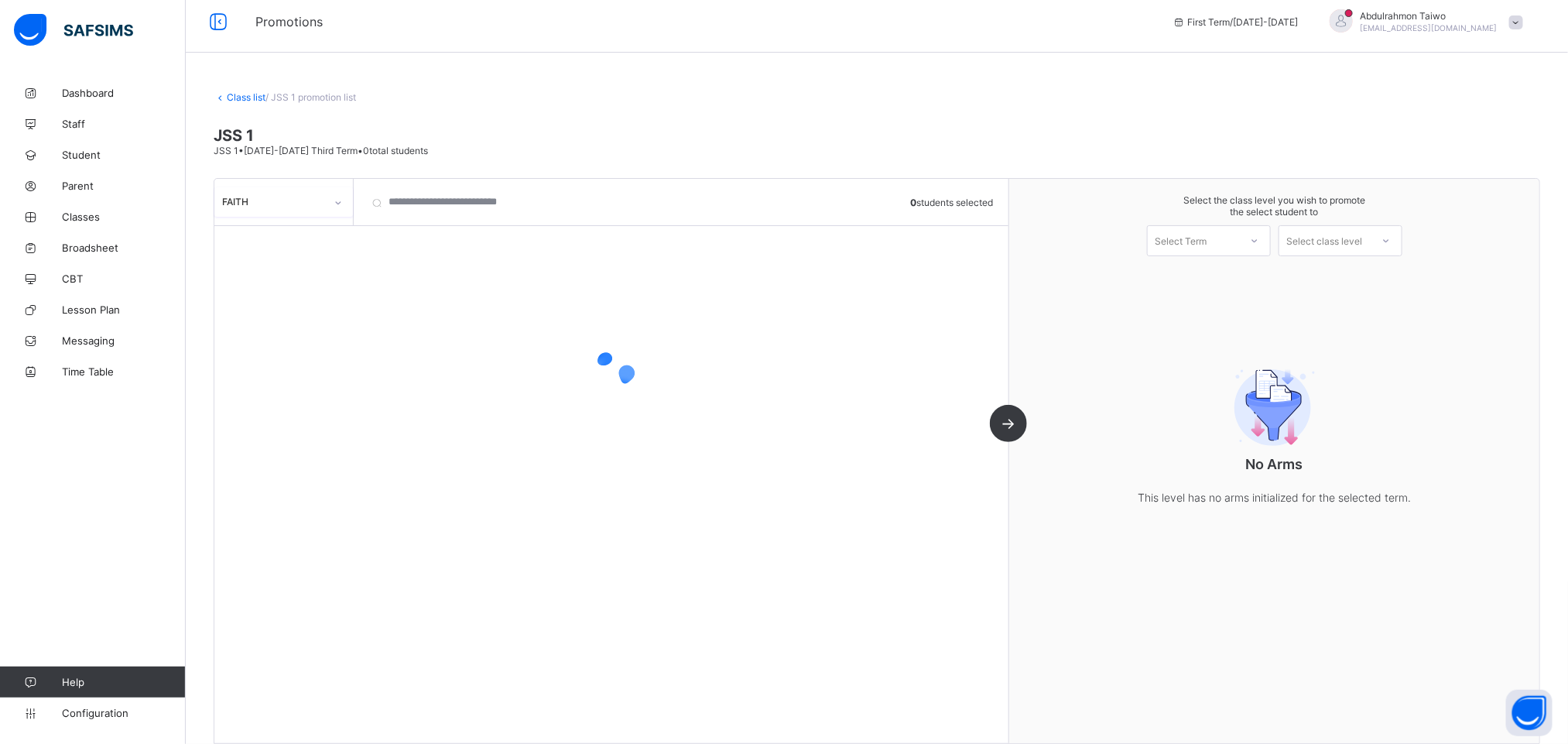
click at [1227, 252] on div "Select Term" at bounding box center [1208, 240] width 124 height 31
click at [1224, 277] on div "First Term [DATE]-[DATE]" at bounding box center [1209, 281] width 123 height 36
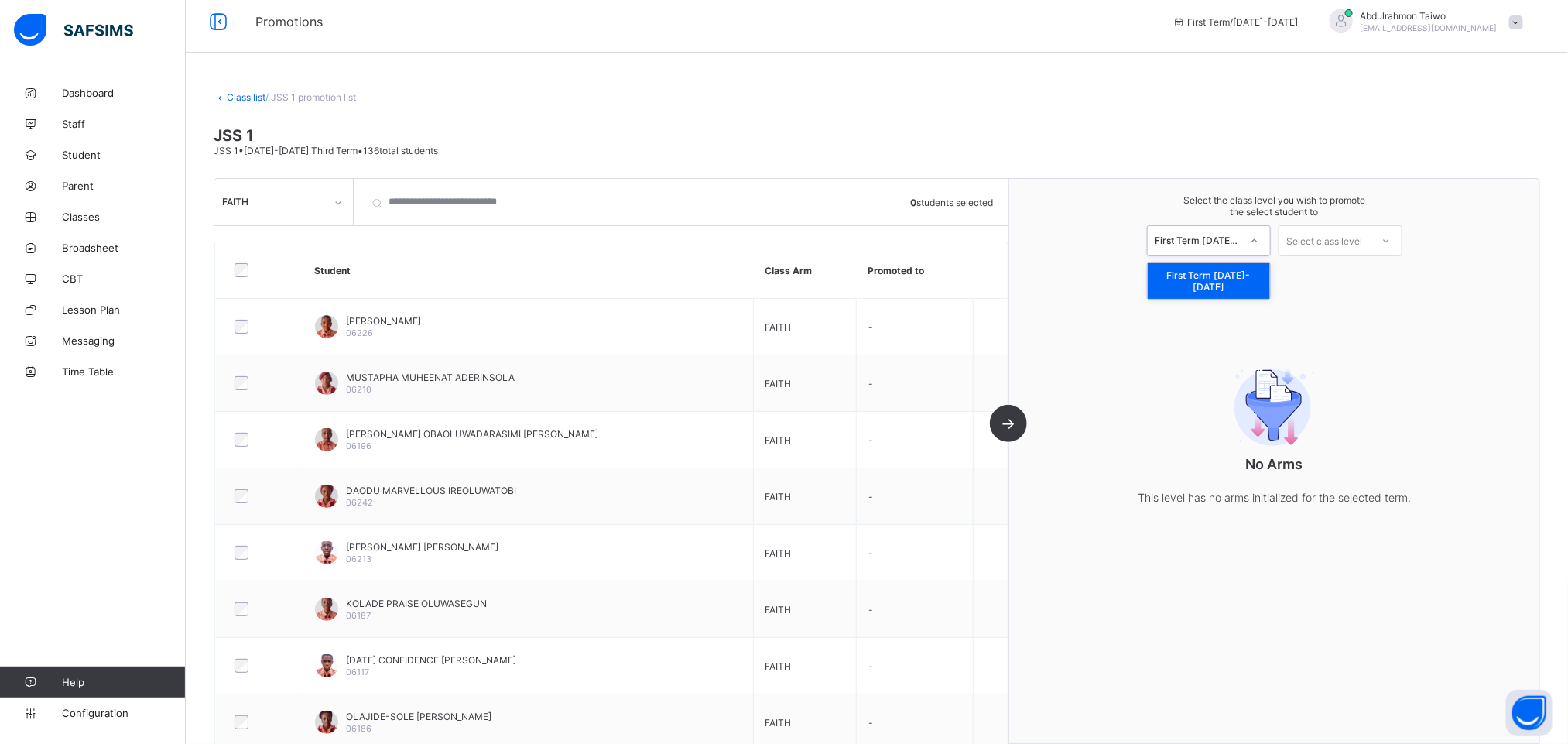
click at [1203, 235] on div "First Term [DATE]-[DATE]" at bounding box center [1198, 240] width 85 height 12
click at [1219, 272] on div "First Term [DATE]-[DATE]" at bounding box center [1209, 281] width 123 height 36
click at [1340, 251] on div "Select class level" at bounding box center [1325, 240] width 76 height 31
click at [1357, 272] on div "JSS 2" at bounding box center [1341, 275] width 123 height 25
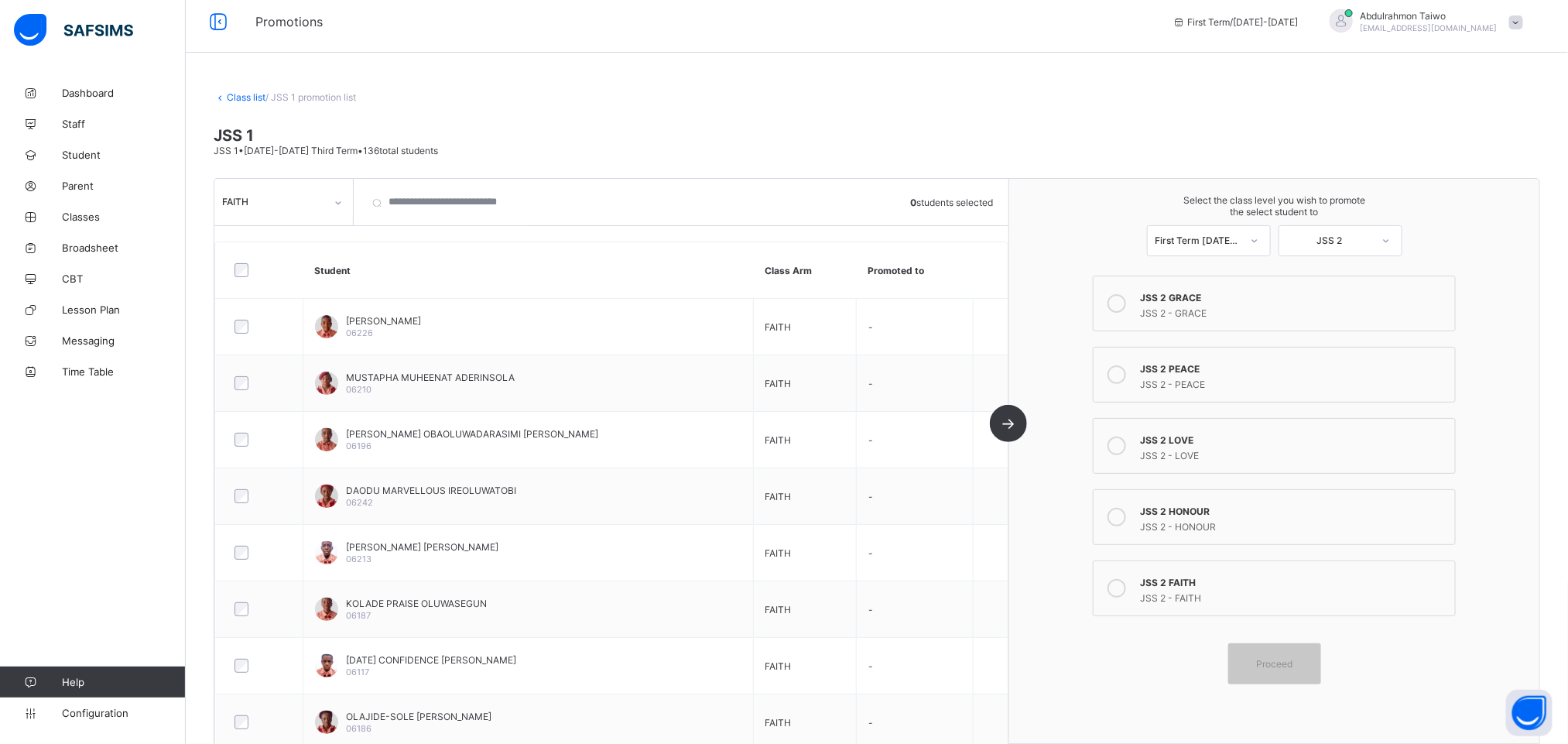
click at [1132, 312] on div at bounding box center [1116, 302] width 31 height 31
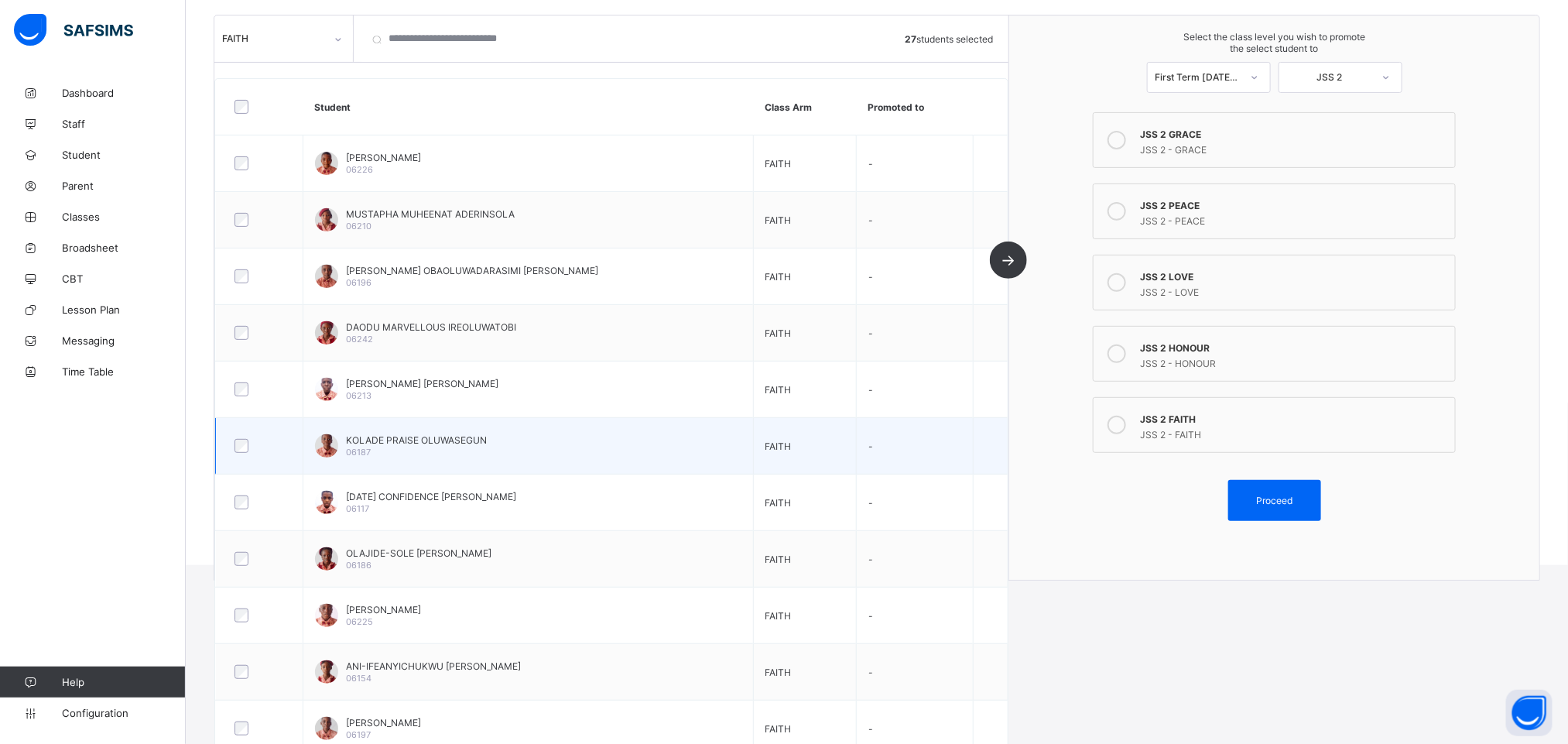
scroll to position [72, 0]
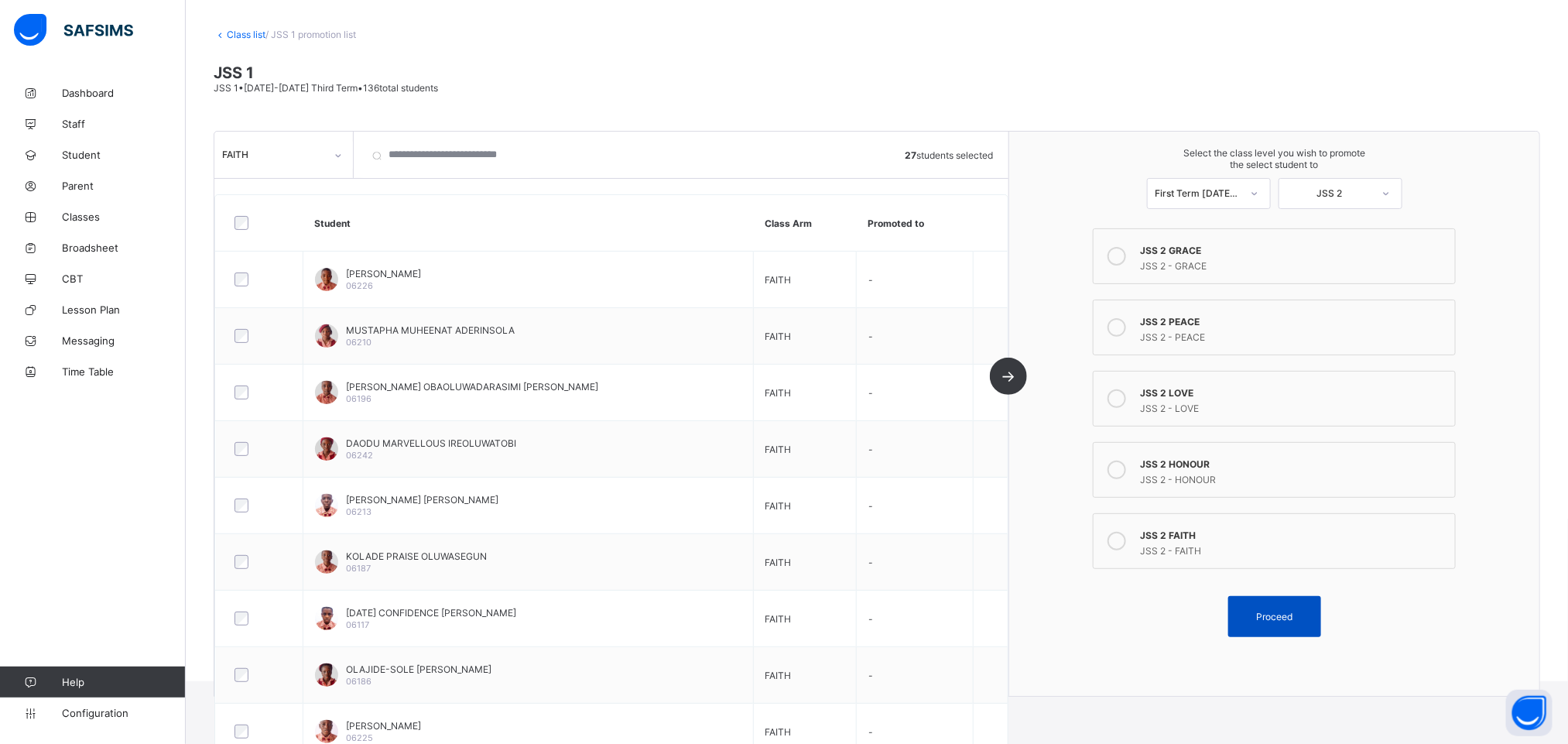
click at [1291, 622] on span "Proceed" at bounding box center [1275, 617] width 37 height 12
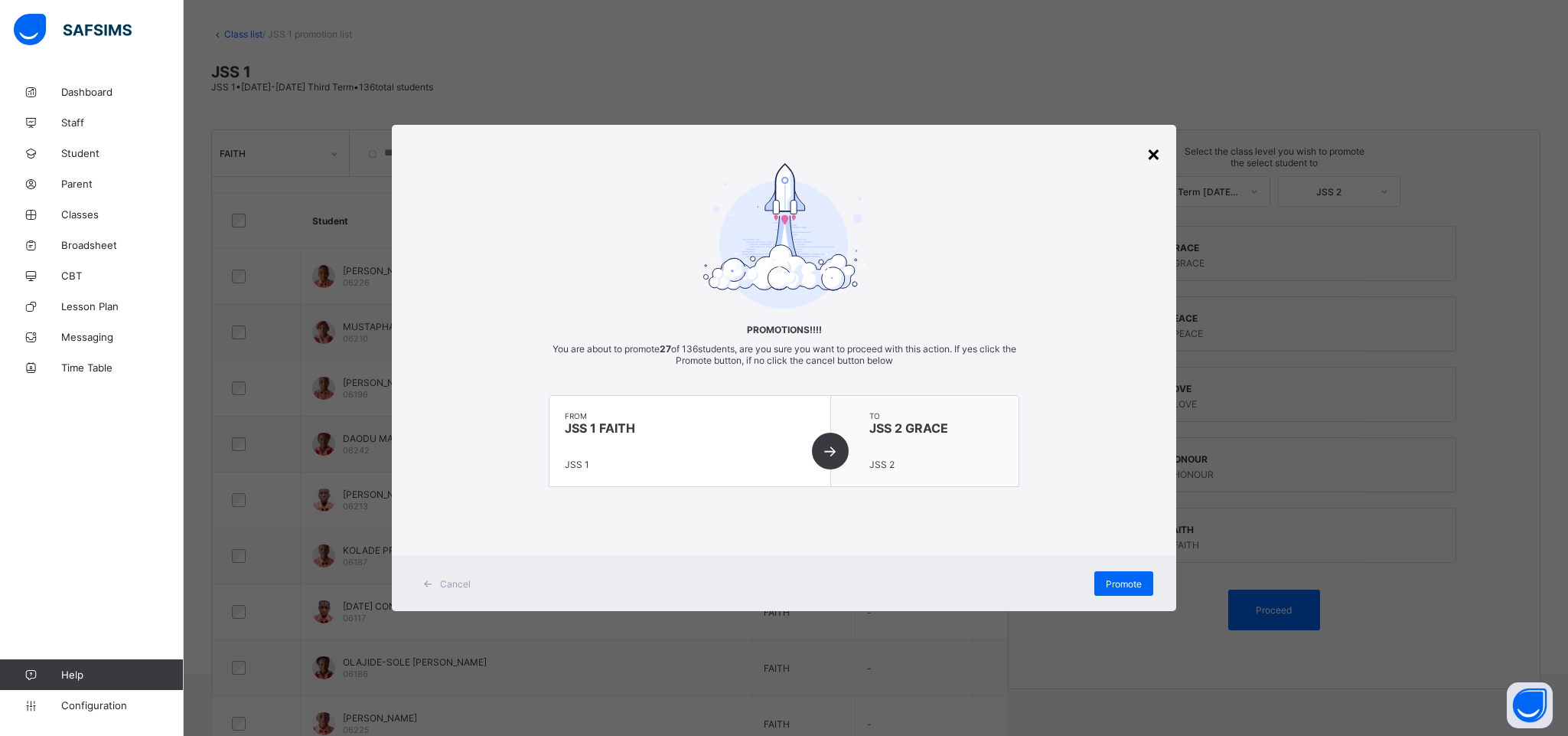
click at [1154, 146] on div "×" at bounding box center [1154, 152] width 15 height 26
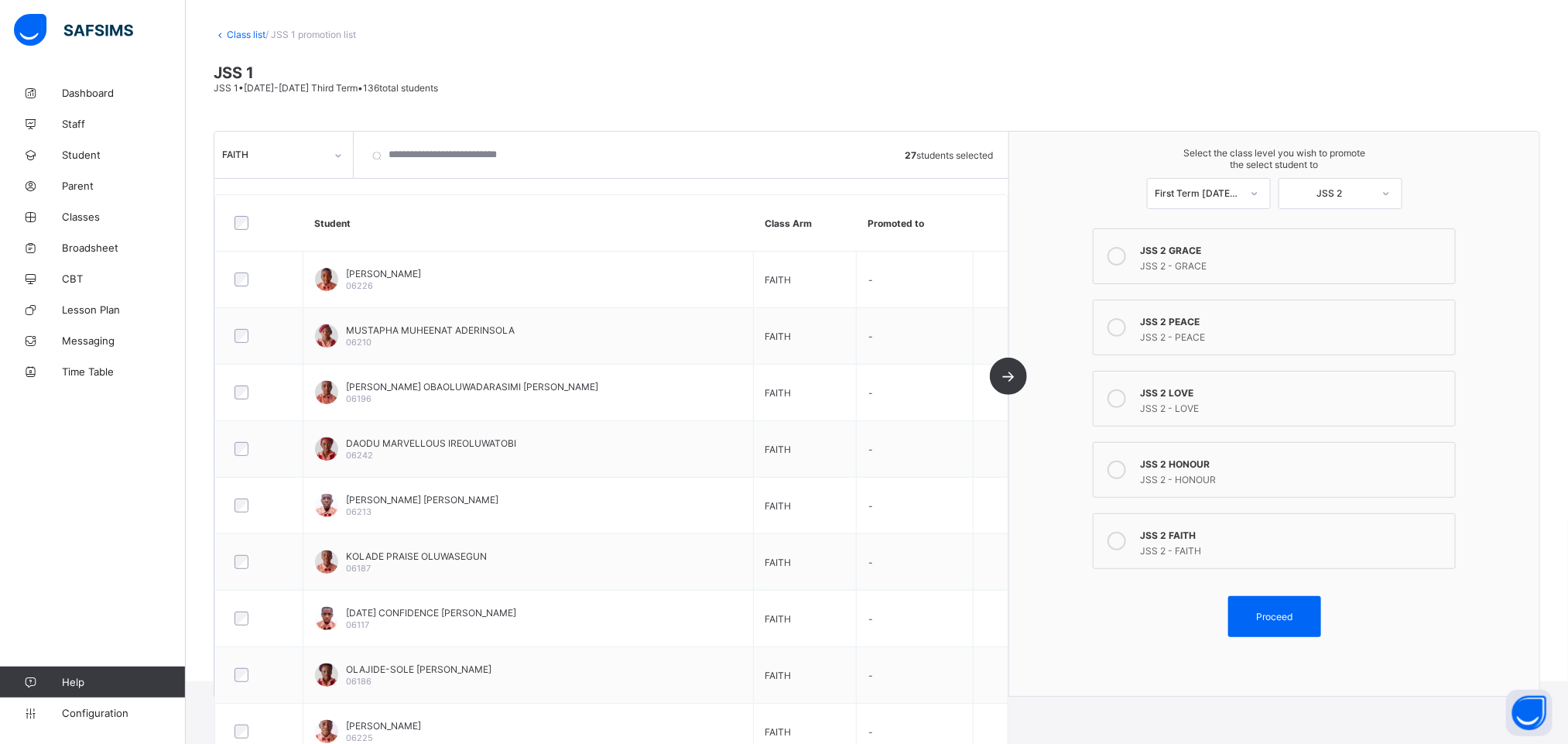
click at [895, 223] on th "Promoted to" at bounding box center [915, 222] width 117 height 56
click at [258, 151] on div "FAITH" at bounding box center [274, 155] width 103 height 12
click at [1126, 537] on icon at bounding box center [1116, 540] width 19 height 19
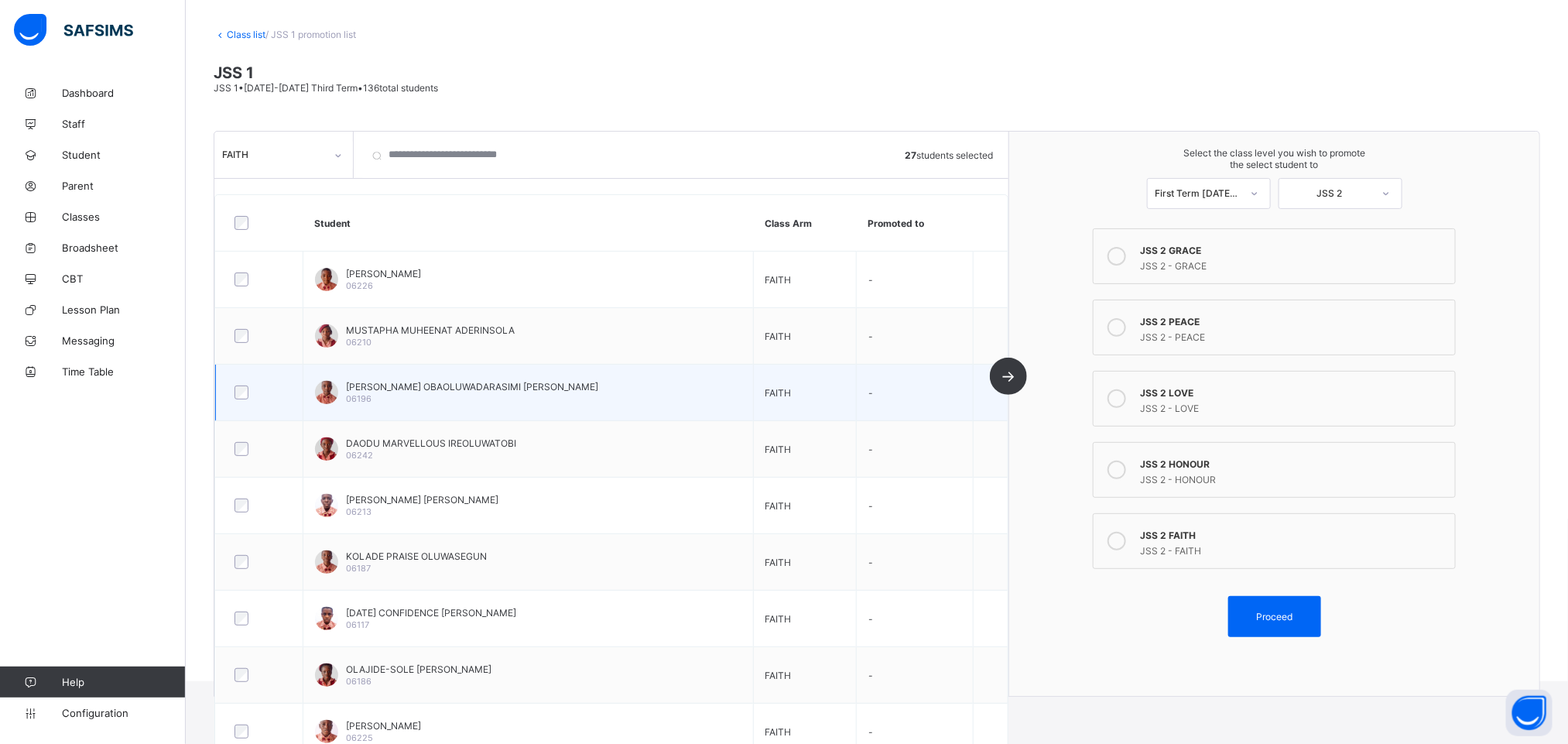
click at [241, 402] on div at bounding box center [259, 392] width 63 height 33
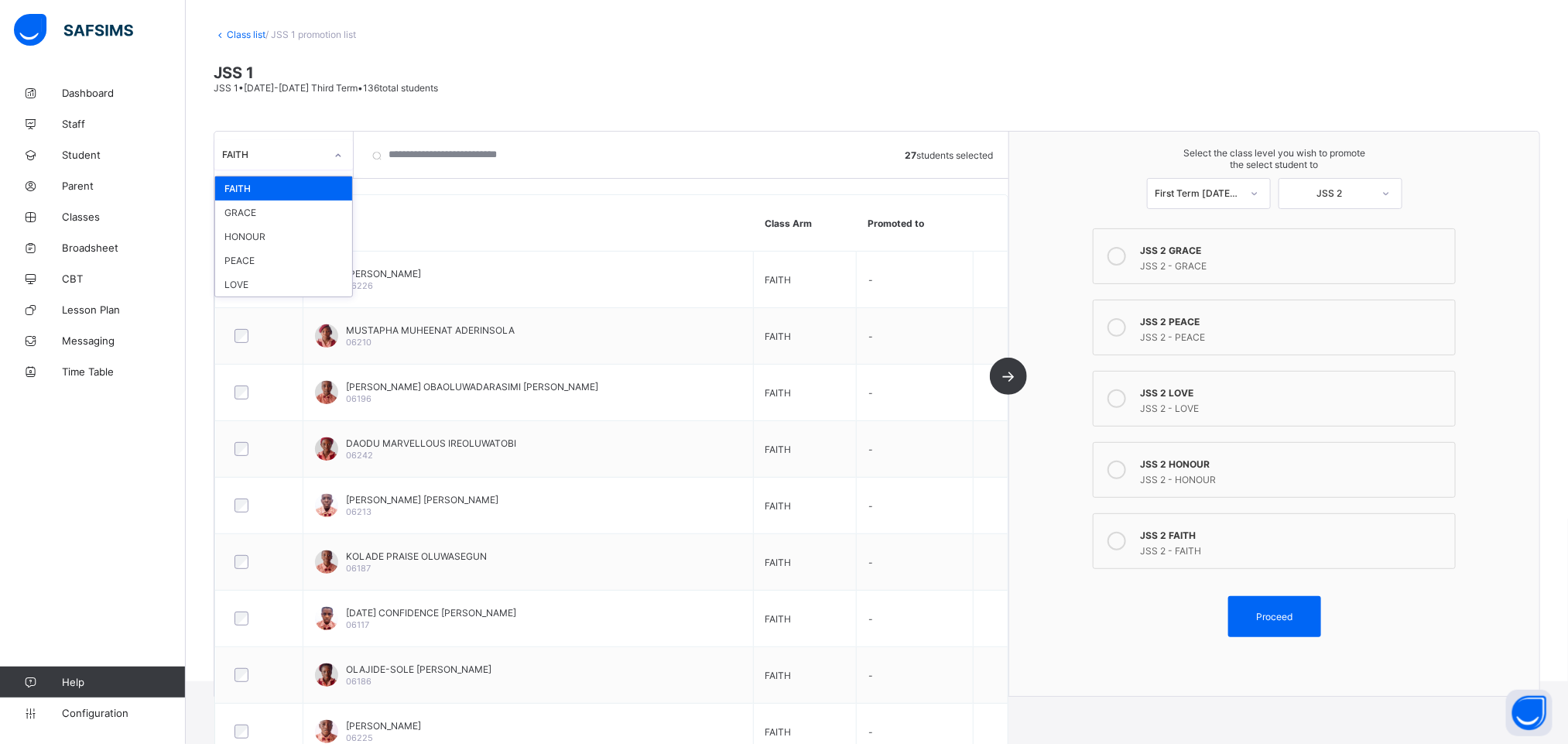
click at [320, 159] on div "FAITH" at bounding box center [274, 155] width 103 height 12
click at [246, 34] on link "Class list" at bounding box center [246, 35] width 39 height 12
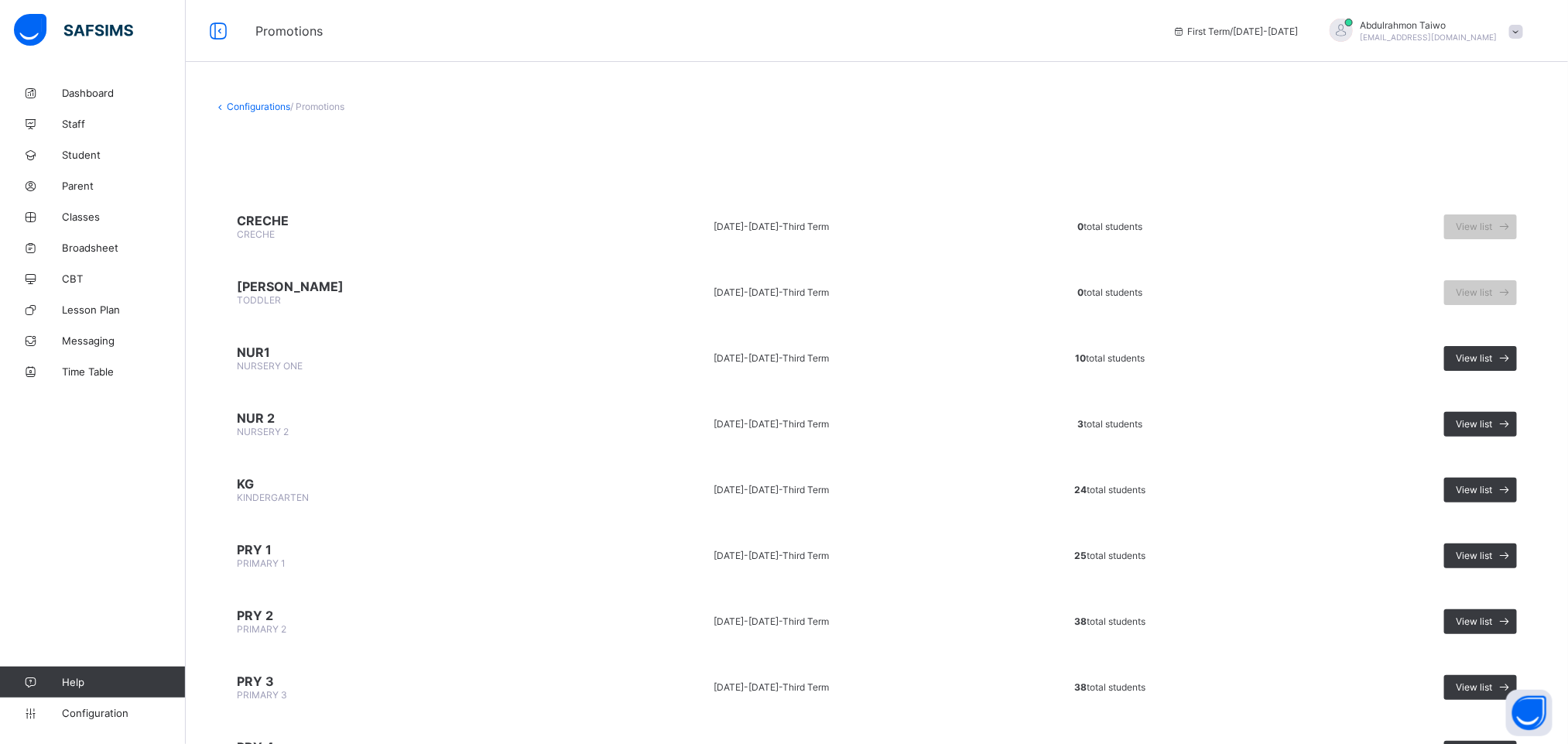
click at [1475, 35] on span "[EMAIL_ADDRESS][DOMAIN_NAME]" at bounding box center [1429, 37] width 137 height 9
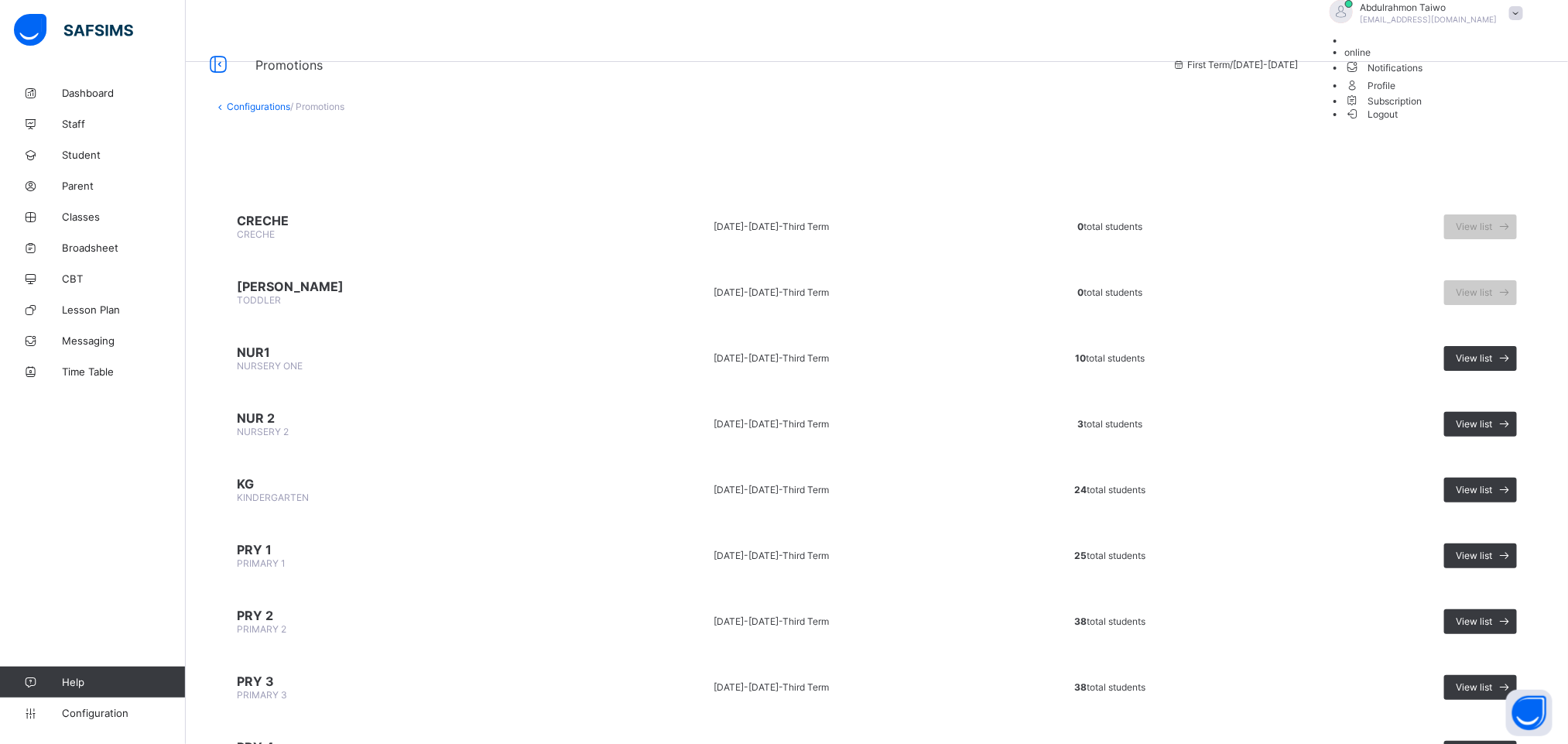
click at [1399, 123] on span "Logout" at bounding box center [1372, 114] width 53 height 16
